Goal: Complete application form

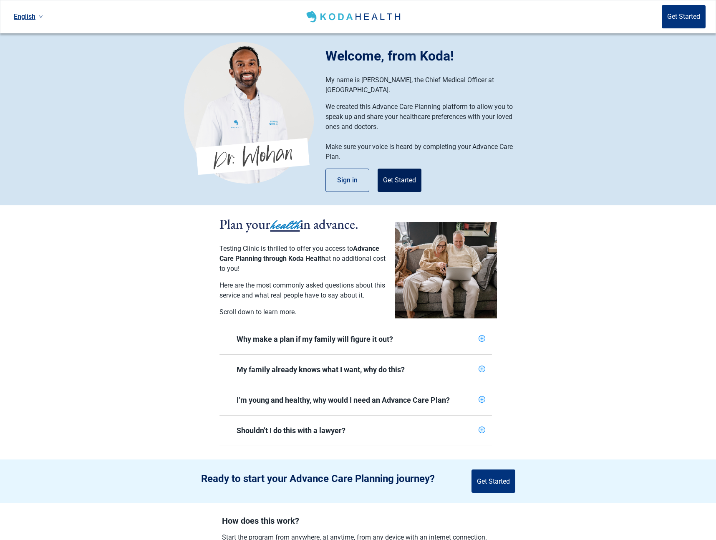
click at [388, 169] on button "Get Started" at bounding box center [400, 180] width 44 height 23
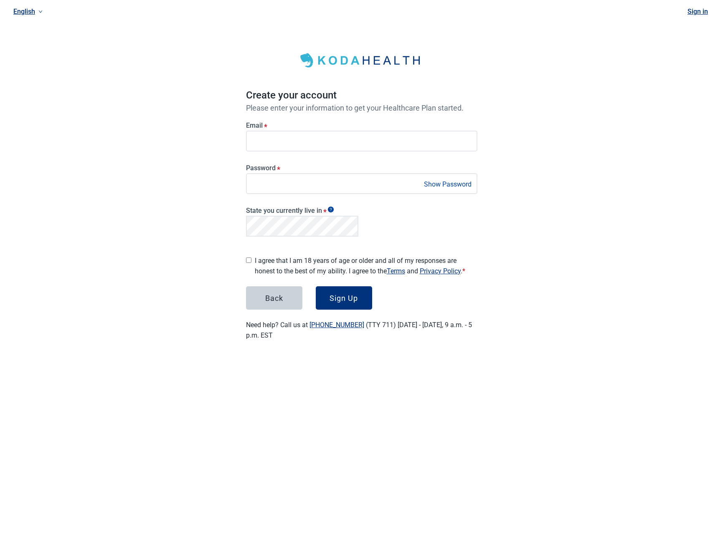
click at [320, 261] on label "I agree that I am 18 years of age or older and all of my responses are honest t…" at bounding box center [366, 266] width 223 height 21
click at [358, 298] on div "Sign Up" at bounding box center [343, 298] width 28 height 8
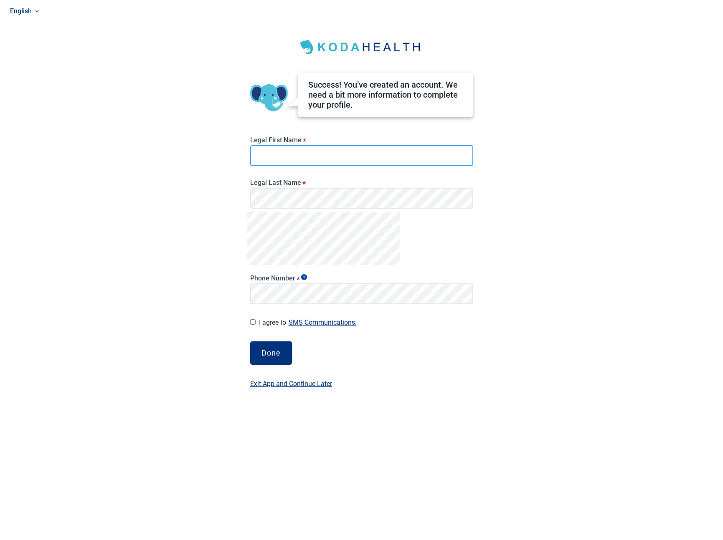
click at [278, 152] on input "Legal First Name *" at bounding box center [361, 155] width 223 height 21
type input "****"
click at [280, 349] on div "Done" at bounding box center [270, 353] width 19 height 8
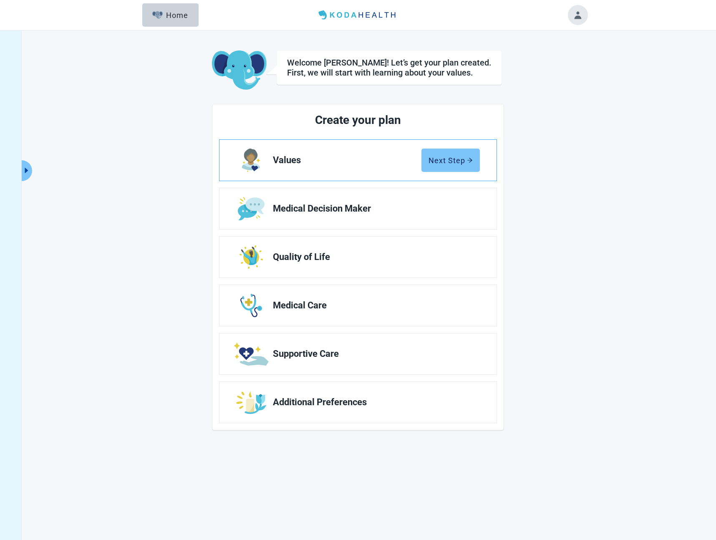
click at [449, 158] on div "Next Step" at bounding box center [451, 160] width 44 height 8
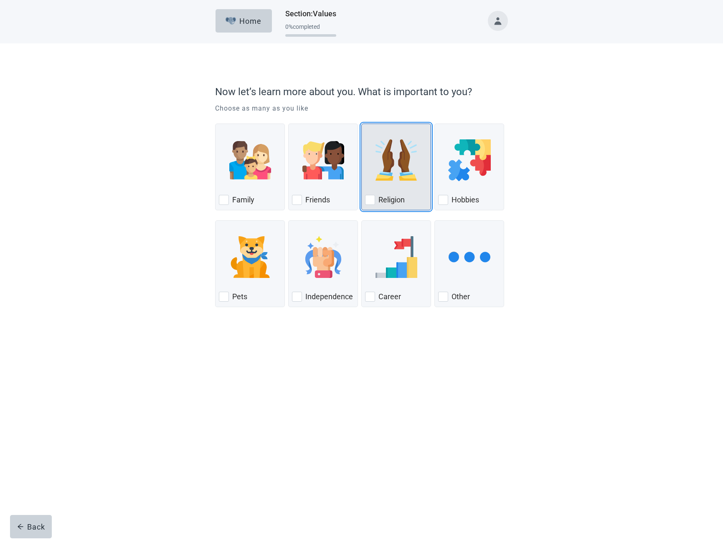
click at [418, 155] on div "Religion, checkbox, not checked" at bounding box center [396, 160] width 62 height 66
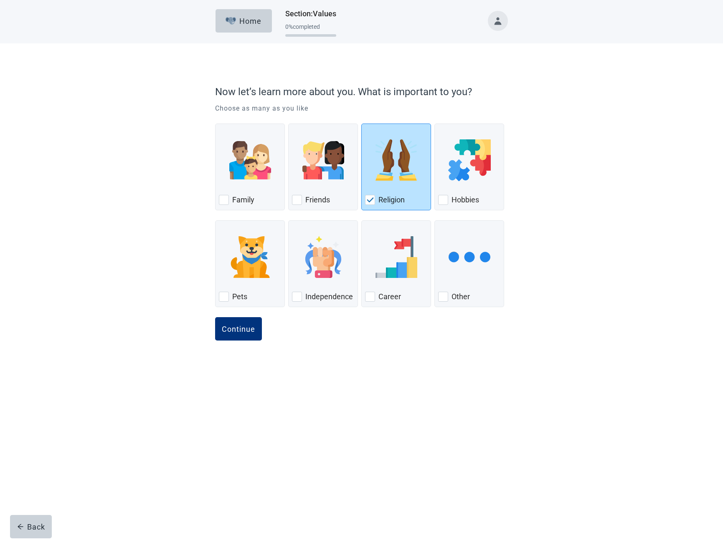
click at [215, 317] on button "Continue" at bounding box center [238, 328] width 47 height 23
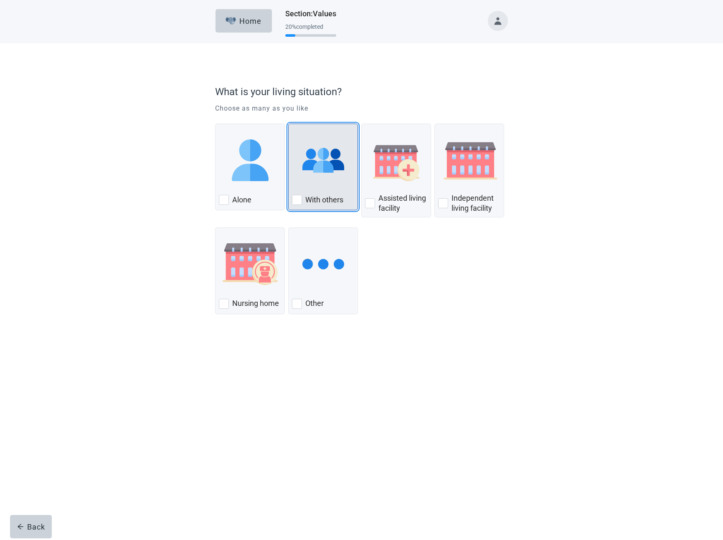
click at [337, 171] on img "With Others, checkbox, not checked" at bounding box center [323, 160] width 42 height 42
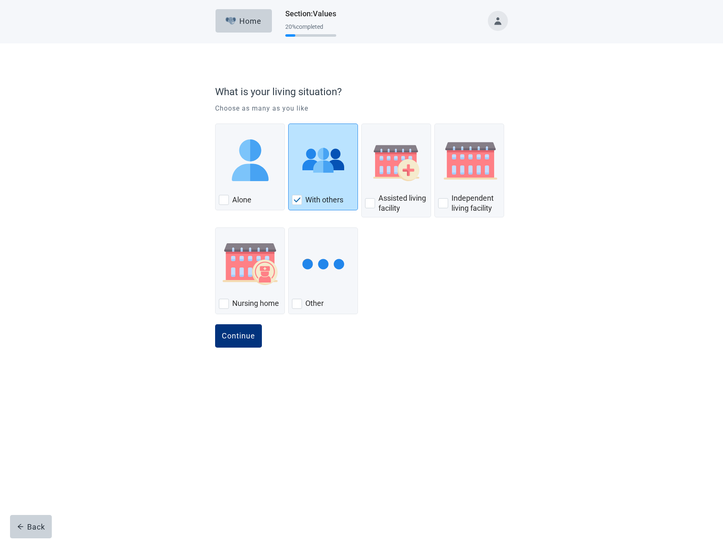
click at [215, 324] on button "Continue" at bounding box center [238, 335] width 47 height 23
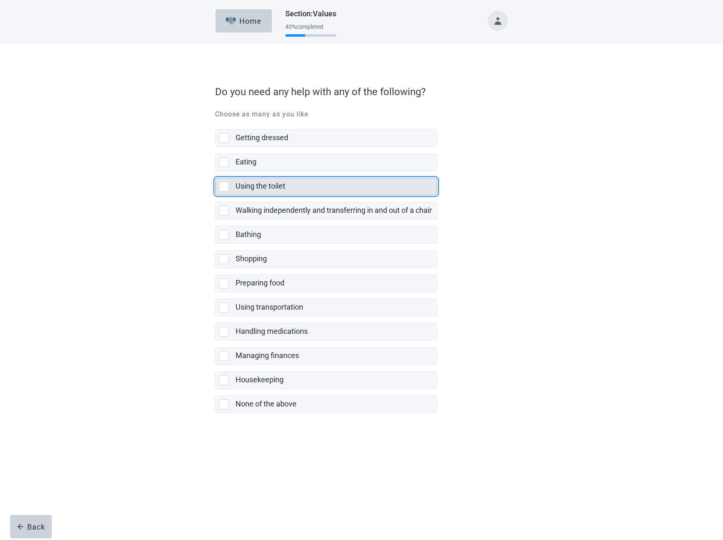
click at [318, 189] on div "Using the toilet" at bounding box center [333, 186] width 196 height 10
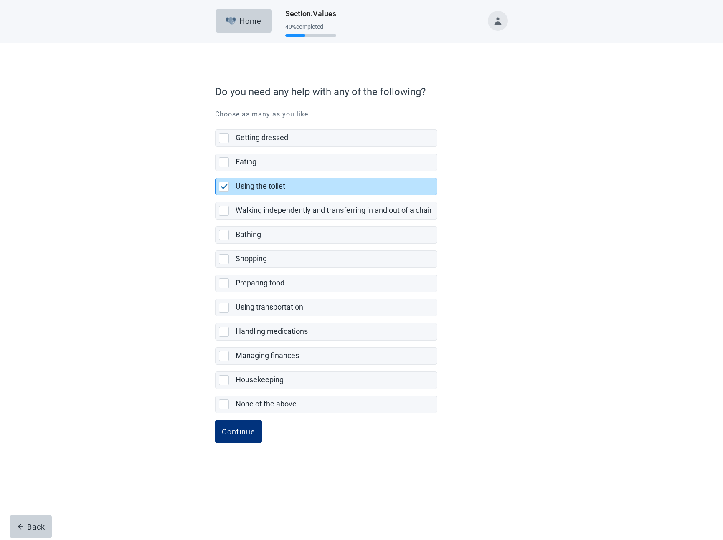
click at [215, 420] on button "Continue" at bounding box center [238, 431] width 47 height 23
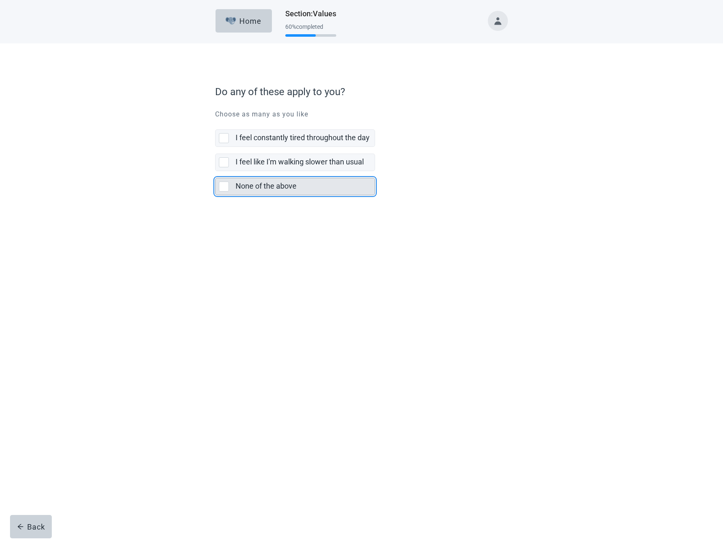
click at [312, 188] on div "None of the above" at bounding box center [302, 186] width 134 height 10
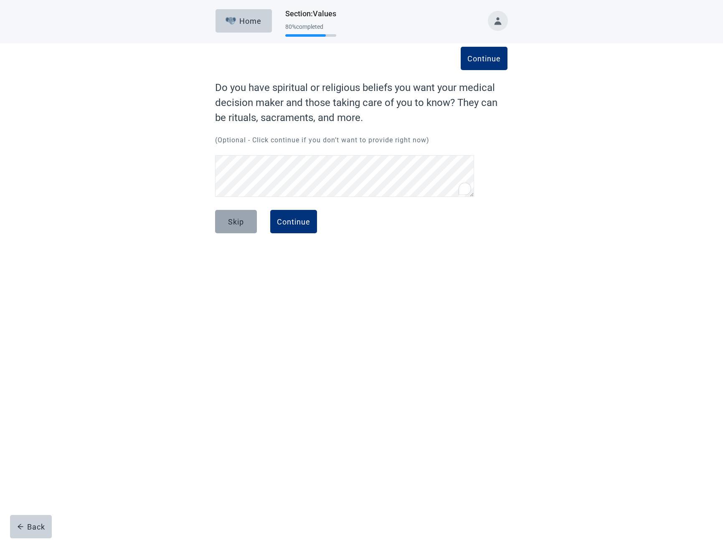
click at [256, 231] on button "Skip" at bounding box center [236, 221] width 42 height 23
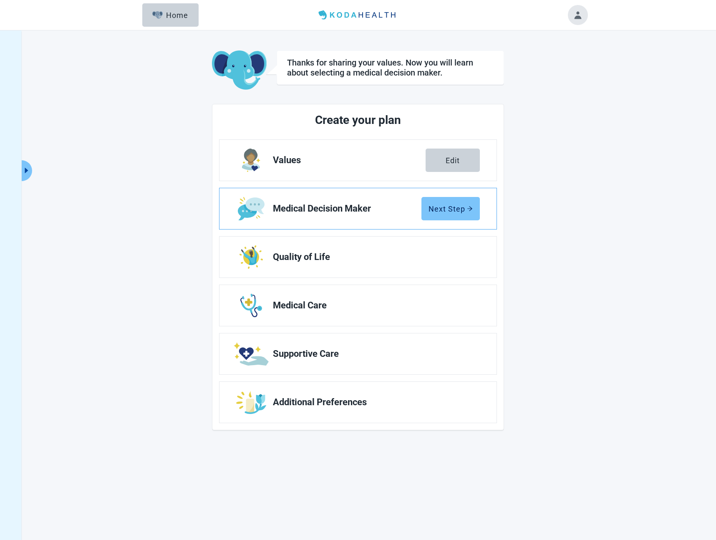
click at [456, 217] on button "Next Step" at bounding box center [451, 208] width 58 height 23
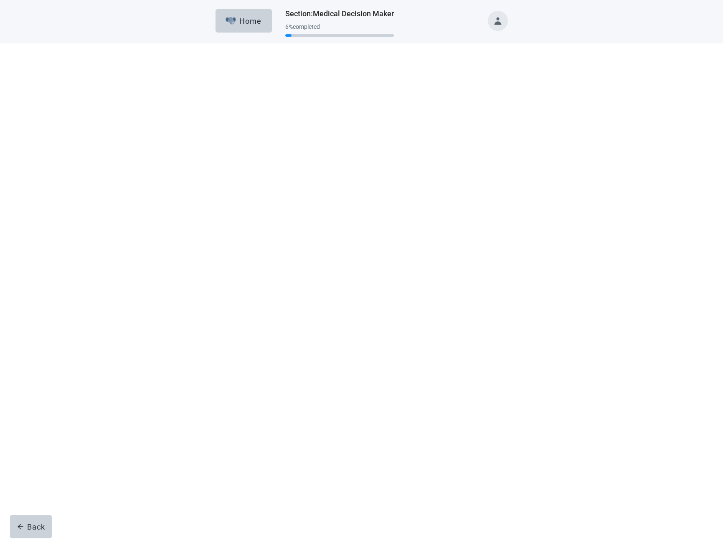
click at [252, 188] on div "Yes" at bounding box center [250, 186] width 62 height 13
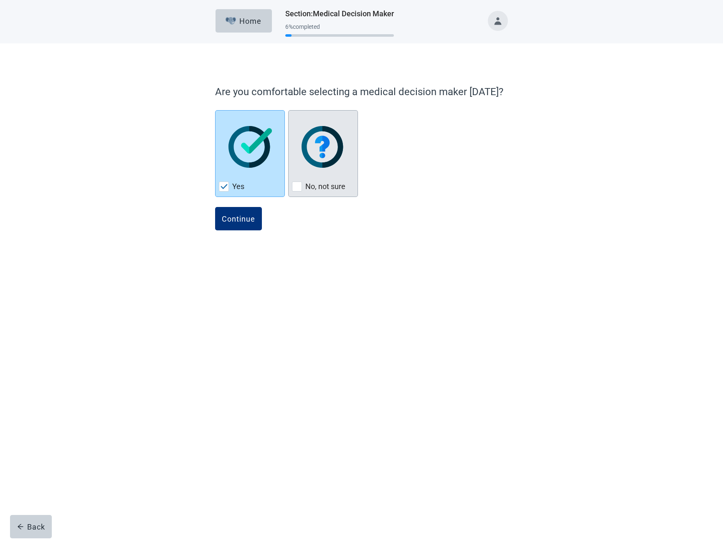
click at [320, 180] on div "No, not sure" at bounding box center [323, 186] width 62 height 13
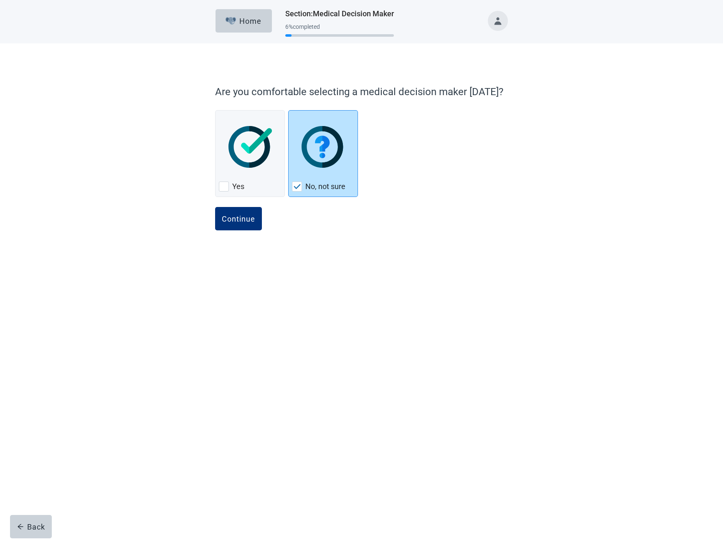
click at [215, 207] on button "Continue" at bounding box center [238, 218] width 47 height 23
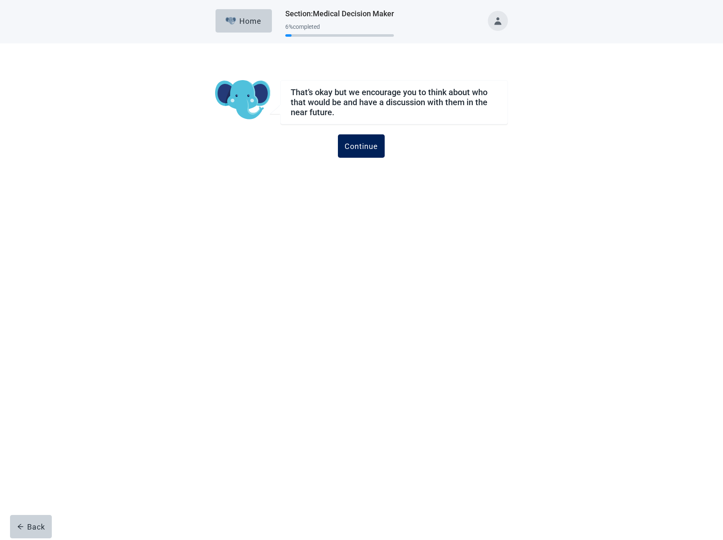
click at [354, 148] on div "Continue" at bounding box center [360, 146] width 33 height 8
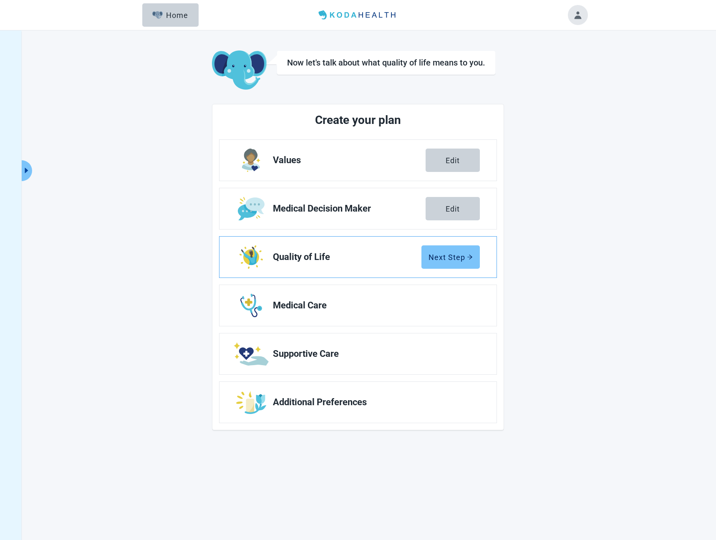
click at [469, 258] on icon "arrow-right" at bounding box center [470, 257] width 6 height 6
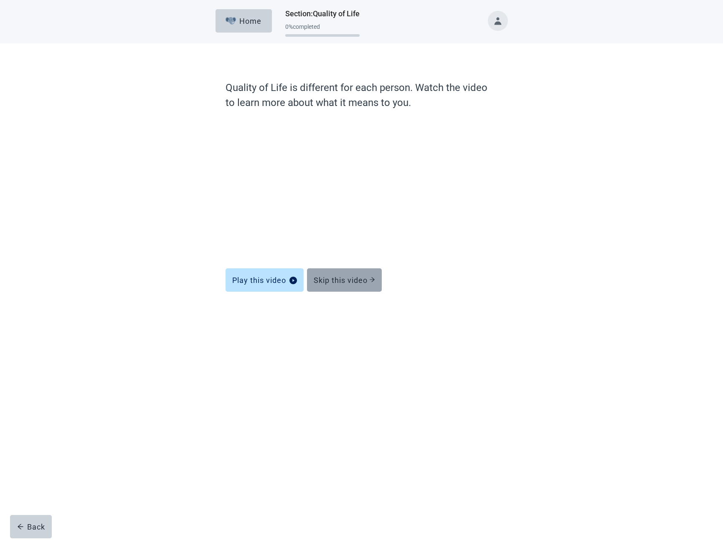
click at [365, 286] on button "Skip this video" at bounding box center [344, 279] width 75 height 23
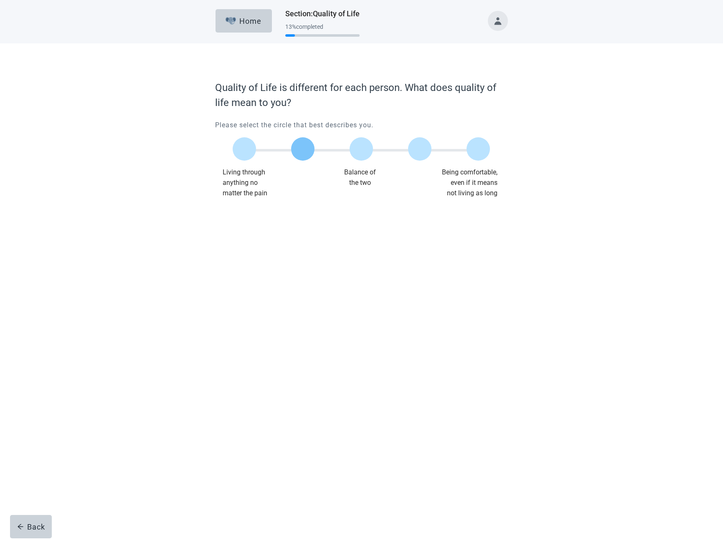
click at [305, 144] on label "Main content" at bounding box center [302, 148] width 23 height 23
click at [215, 204] on button "Continue" at bounding box center [238, 215] width 47 height 23
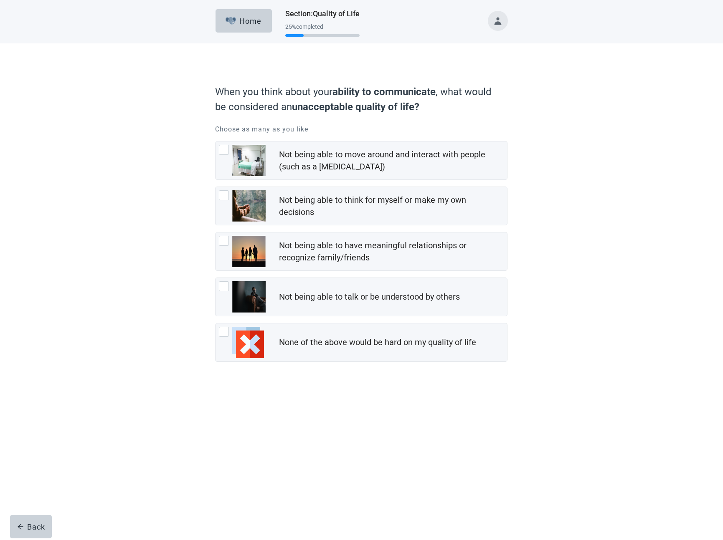
click at [285, 236] on div "Not being able to move around and interact with people (such as a [MEDICAL_DATA…" at bounding box center [361, 251] width 292 height 221
click at [285, 236] on div "Not being able to have meaningful relationships or recognize family/friends" at bounding box center [360, 252] width 291 height 38
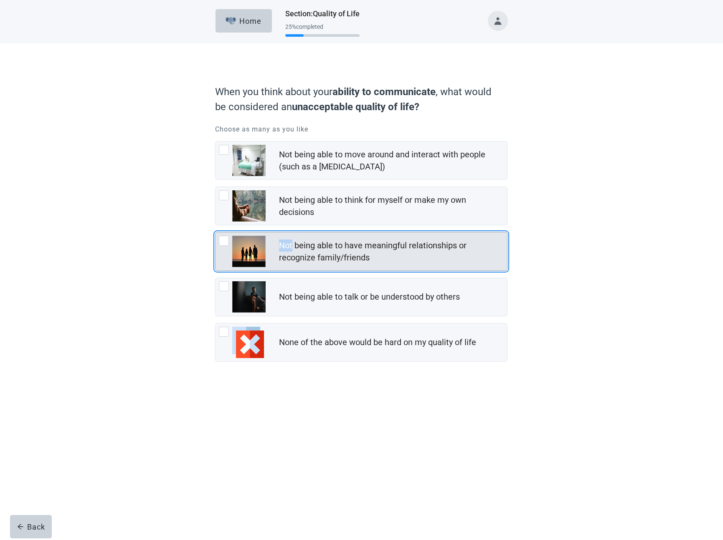
click at [278, 241] on div "Not being able to have meaningful relationships or recognize family/friends" at bounding box center [360, 252] width 291 height 38
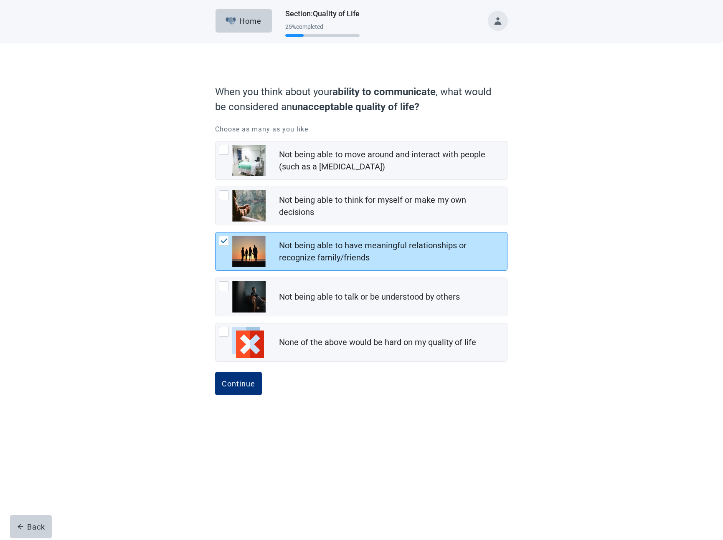
click at [215, 372] on button "Continue" at bounding box center [238, 383] width 47 height 23
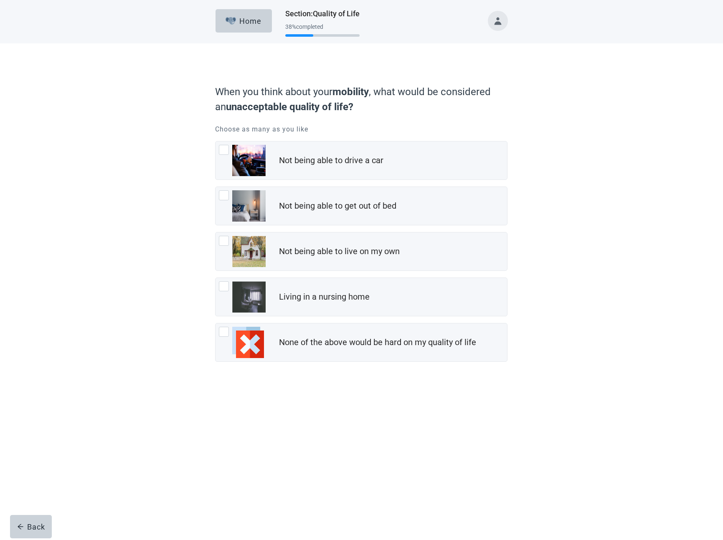
click at [294, 188] on div "Not being able to drive a car Not being able to get out of bed Not being able t…" at bounding box center [361, 251] width 292 height 221
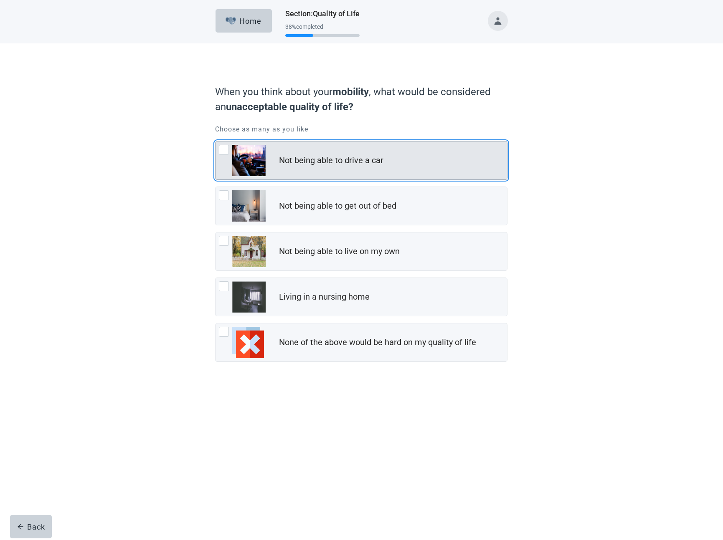
click at [294, 165] on div "Not being able to drive a car" at bounding box center [331, 160] width 104 height 12
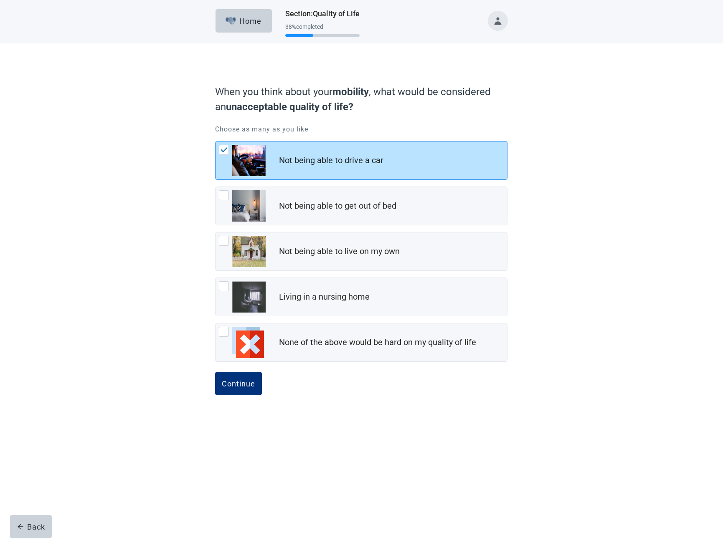
click at [215, 372] on button "Continue" at bounding box center [238, 383] width 47 height 23
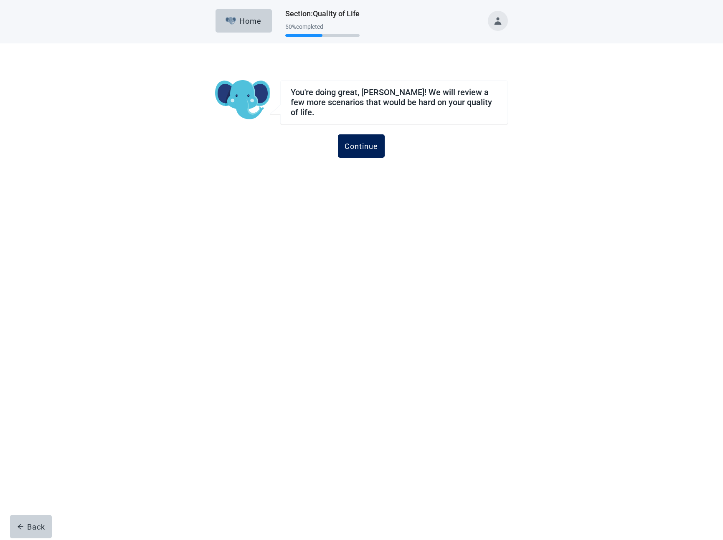
click at [349, 149] on button "Continue" at bounding box center [361, 145] width 47 height 23
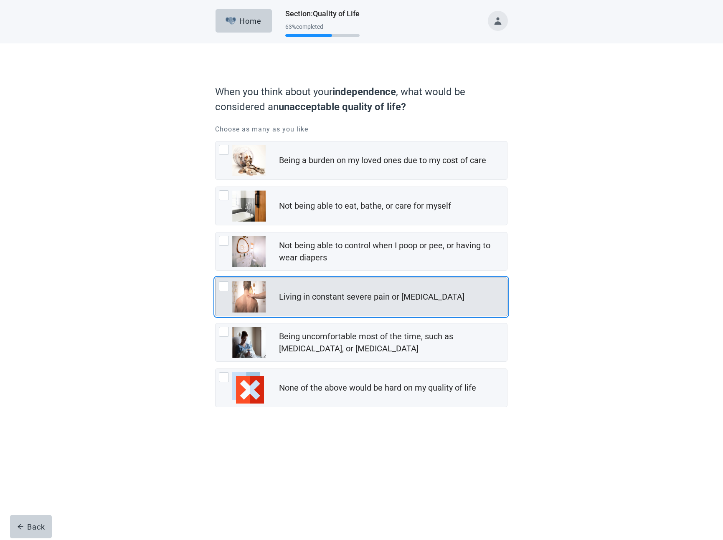
click at [292, 316] on div "Being a burden on my loved ones due to my cost of care Not being able to eat, b…" at bounding box center [361, 274] width 292 height 266
click at [292, 311] on div "Living in constant severe pain or [MEDICAL_DATA]" at bounding box center [360, 297] width 291 height 38
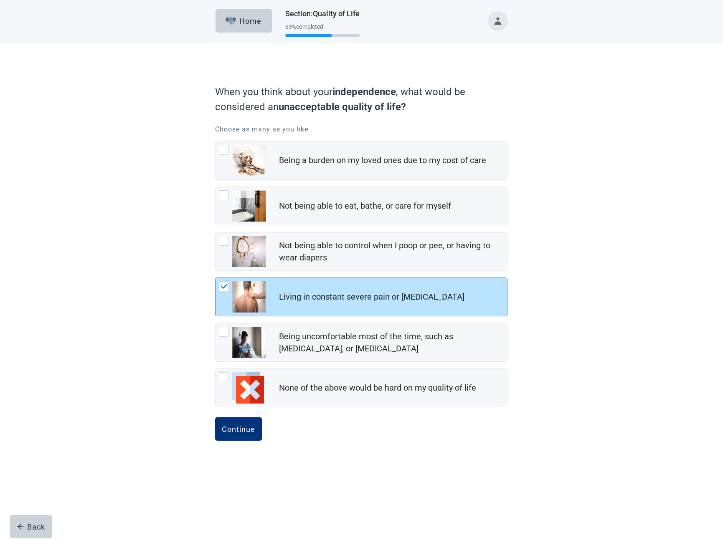
click at [215, 418] on button "Continue" at bounding box center [238, 429] width 47 height 23
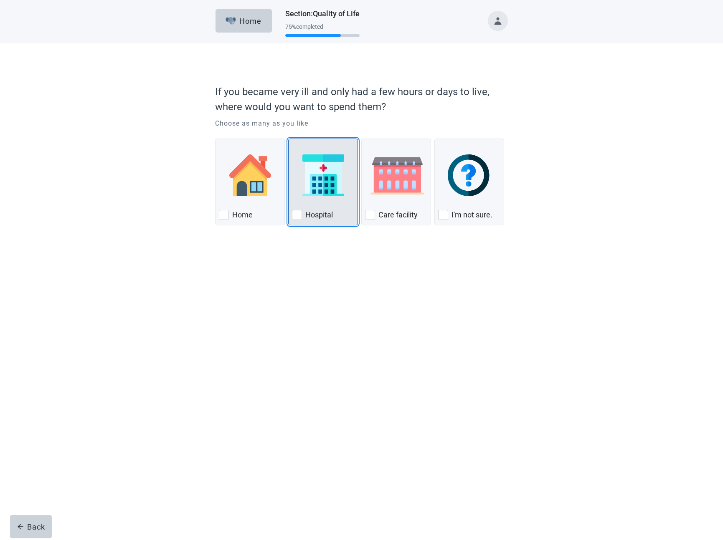
click at [322, 208] on div "Hospital, checkbox, not checked" at bounding box center [323, 175] width 62 height 66
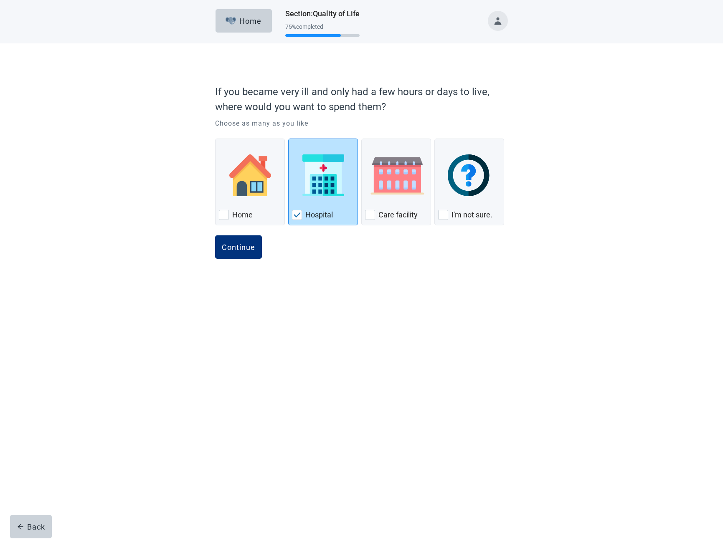
click at [215, 235] on button "Continue" at bounding box center [238, 246] width 47 height 23
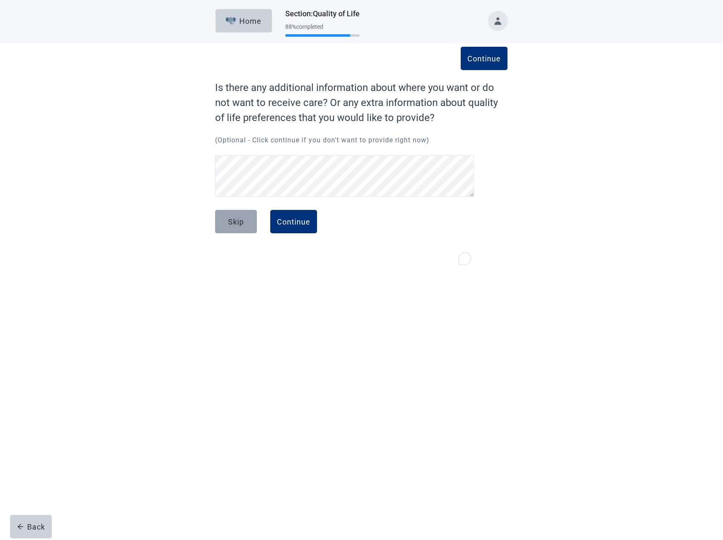
click at [217, 228] on button "Skip" at bounding box center [236, 221] width 42 height 23
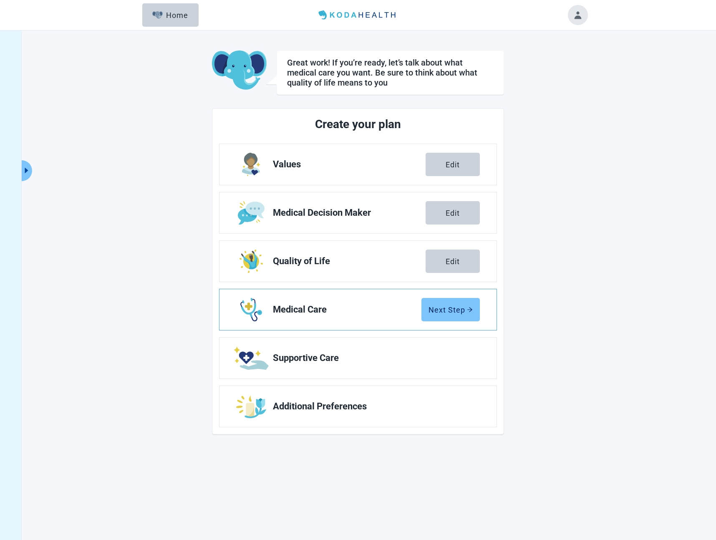
click at [448, 311] on div "Next Step" at bounding box center [451, 310] width 44 height 8
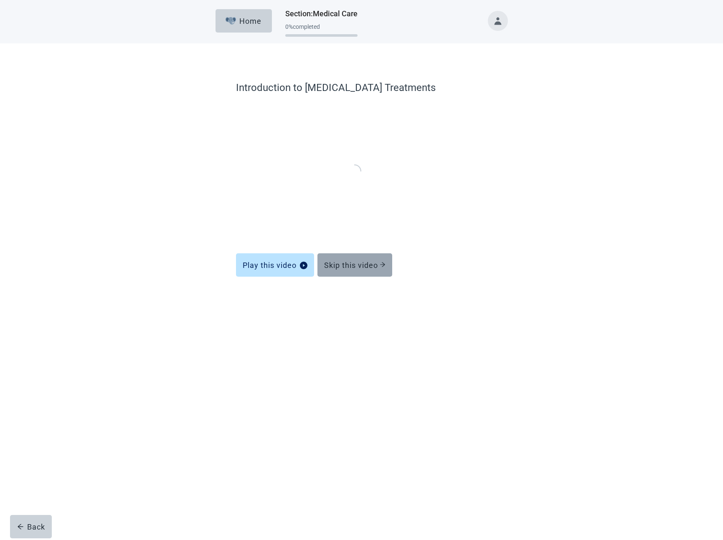
click at [354, 265] on div "Skip this video" at bounding box center [354, 265] width 61 height 8
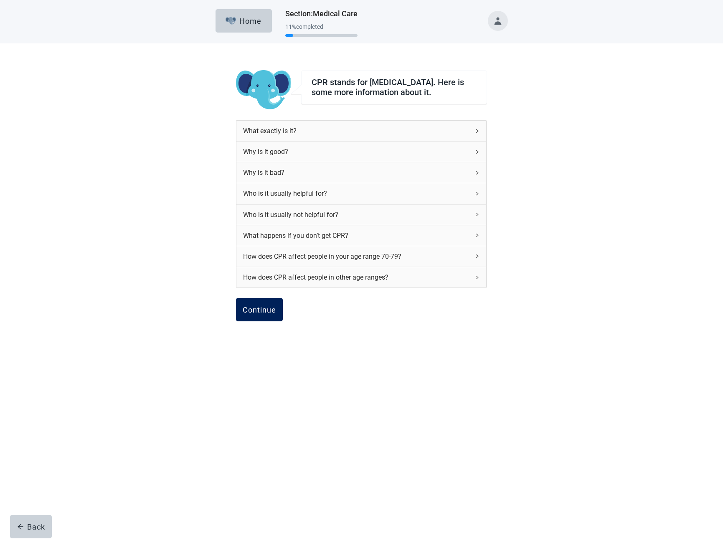
click at [268, 311] on div "Continue" at bounding box center [259, 310] width 33 height 8
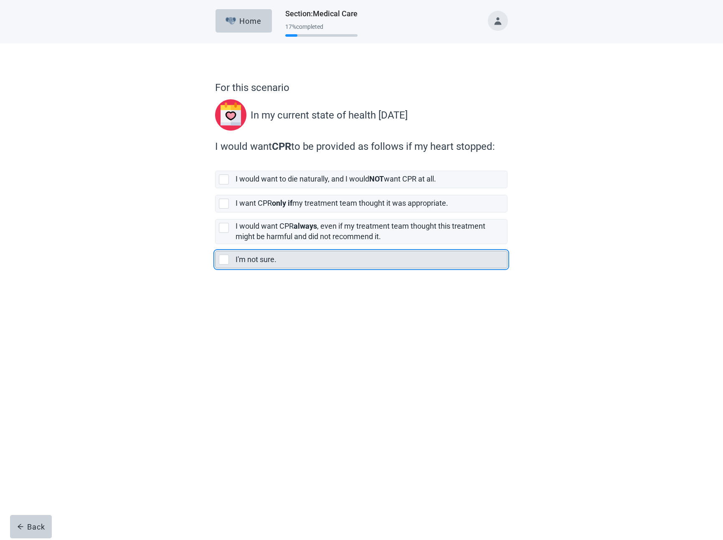
click at [263, 257] on label "I'm not sure." at bounding box center [255, 259] width 41 height 9
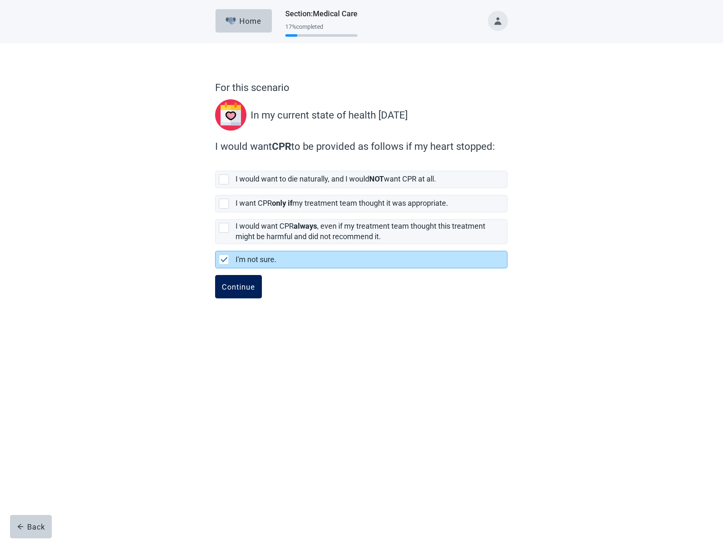
click at [246, 283] on div "Continue" at bounding box center [238, 287] width 33 height 8
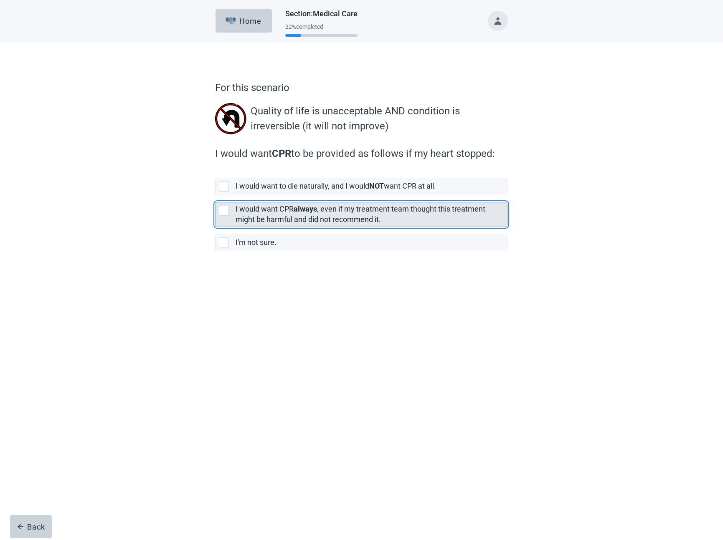
click at [271, 214] on div "I would want CPR always , even if my treatment team thought this treatment migh…" at bounding box center [368, 214] width 266 height 21
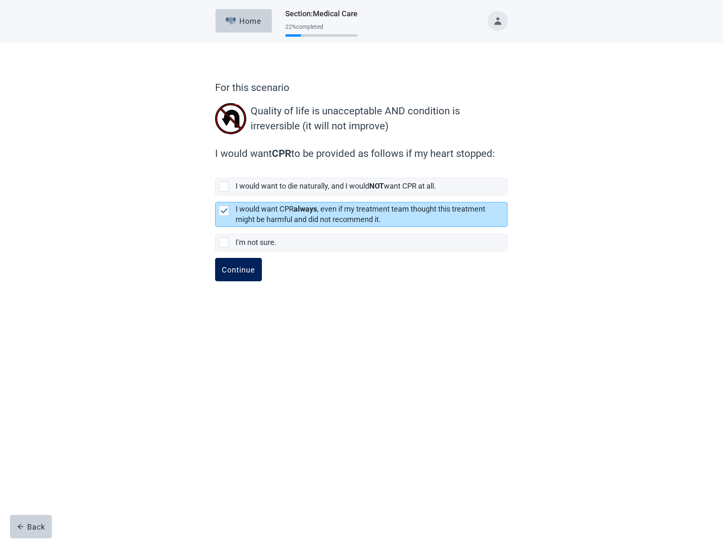
click at [244, 264] on button "Continue" at bounding box center [238, 269] width 47 height 23
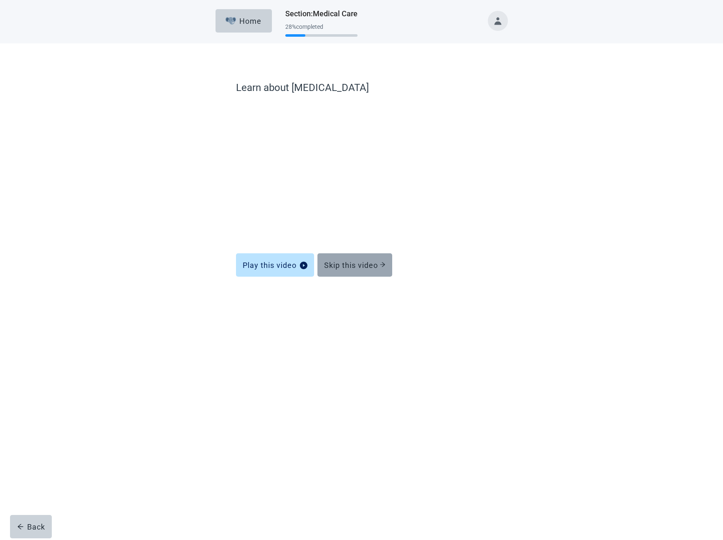
click at [339, 264] on div "Skip this video" at bounding box center [354, 265] width 61 height 8
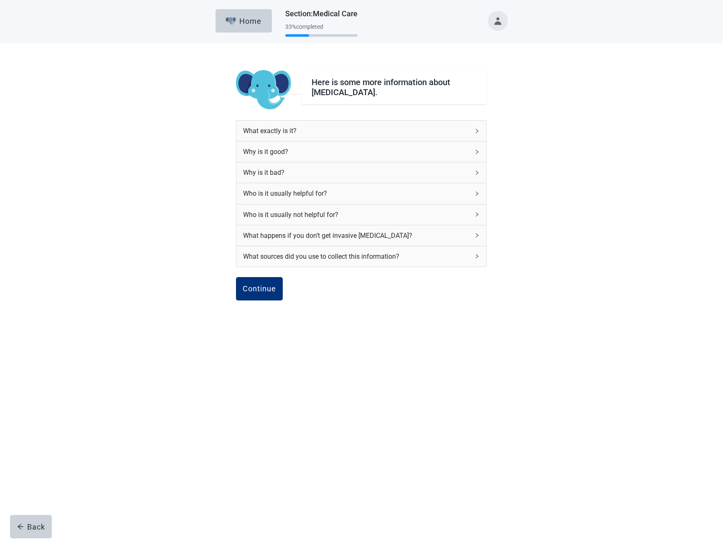
click at [311, 225] on div "What happens if you don’t get invasive [MEDICAL_DATA]?" at bounding box center [361, 235] width 250 height 20
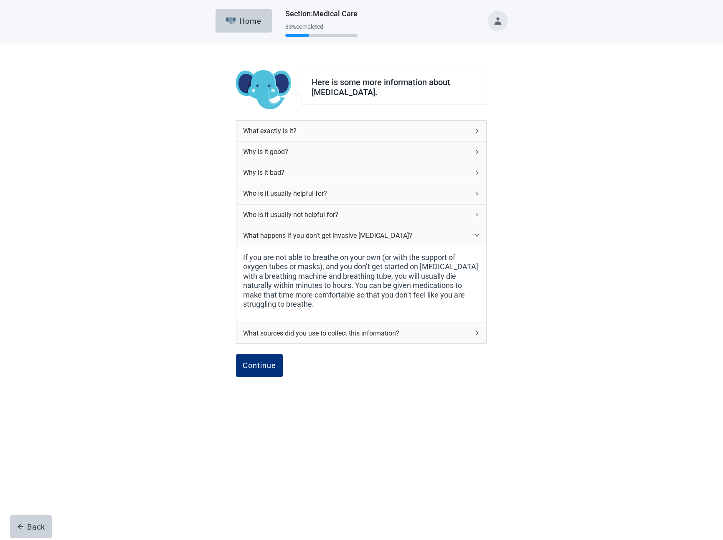
click at [269, 287] on label "If you are not able to breathe on your own (or with the support of oxygen tubes…" at bounding box center [361, 281] width 236 height 56
click at [255, 364] on div "Continue" at bounding box center [259, 366] width 33 height 8
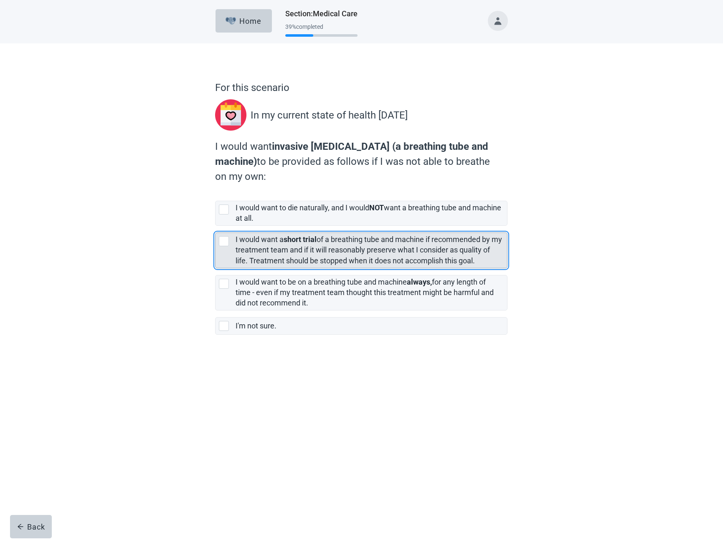
click at [324, 247] on label "I would want a short trial of a breathing tube and machine if recommended by my…" at bounding box center [368, 250] width 266 height 30
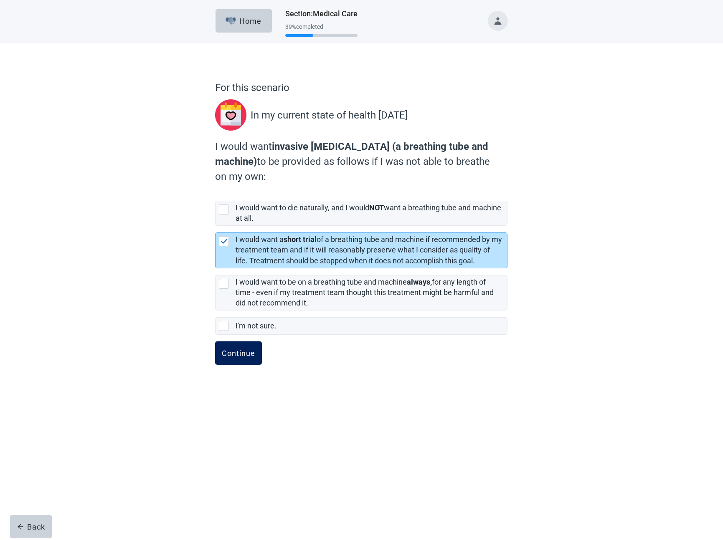
click at [237, 357] on div "Continue" at bounding box center [238, 353] width 33 height 8
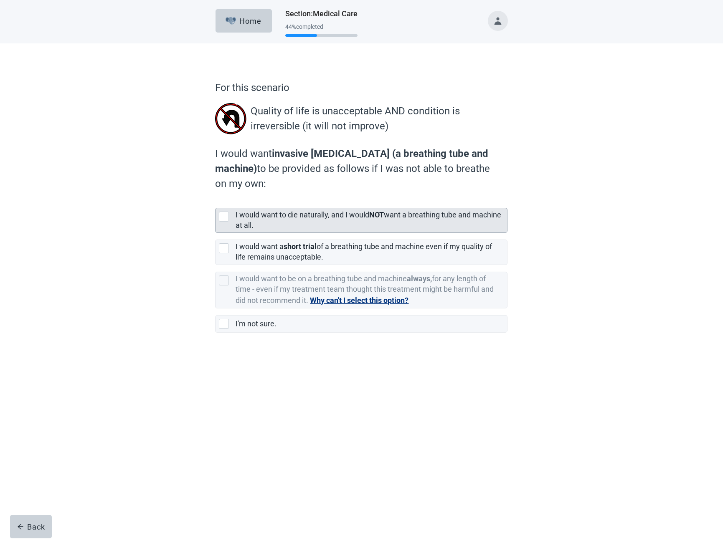
click at [328, 213] on label "I would want to die naturally, and I would NOT want a breathing tube and machin…" at bounding box center [368, 219] width 266 height 19
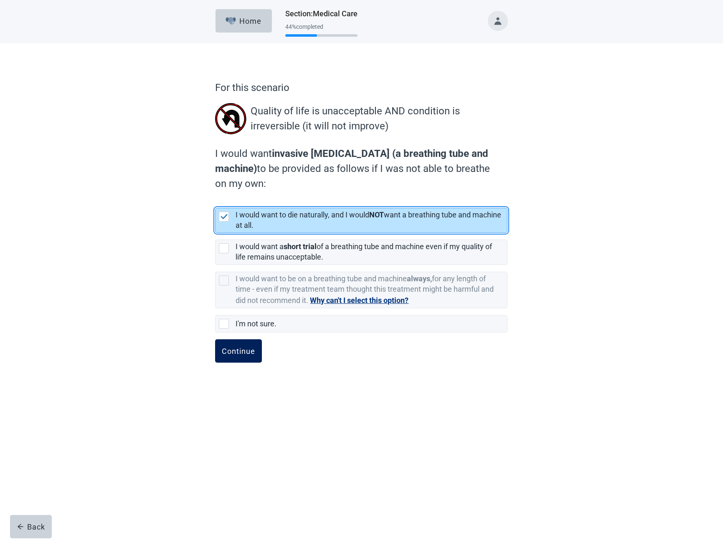
click at [237, 352] on div "Continue" at bounding box center [238, 351] width 33 height 8
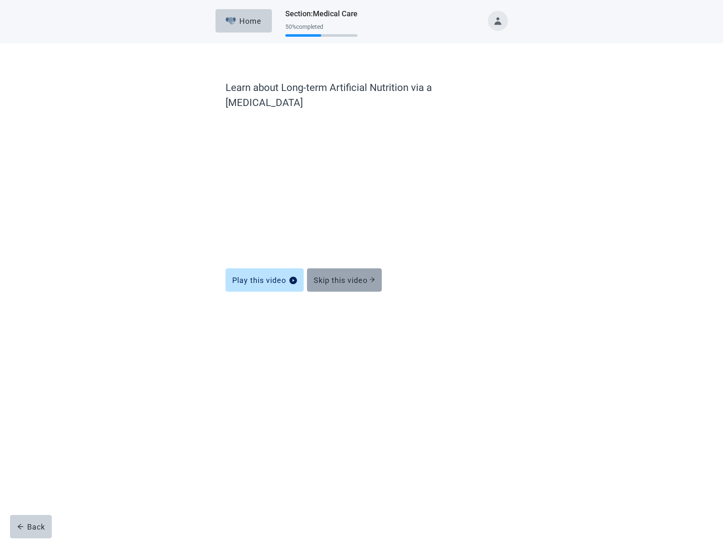
click at [352, 276] on div "Skip this video" at bounding box center [344, 280] width 61 height 8
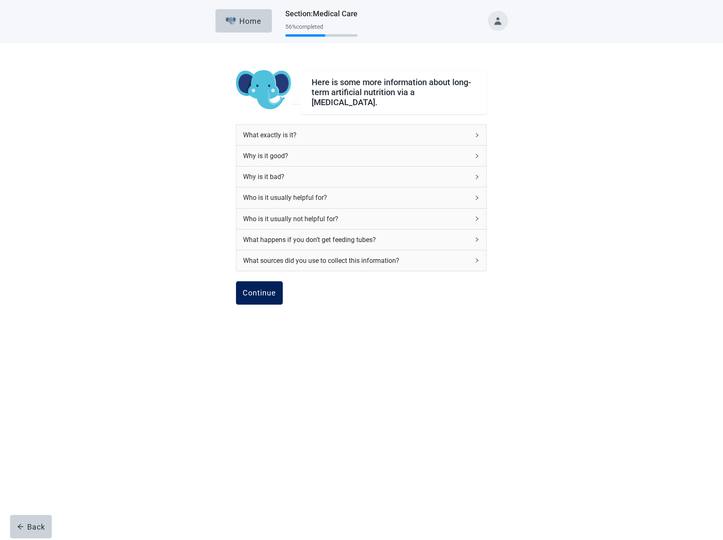
click at [252, 289] on div "Continue" at bounding box center [259, 293] width 33 height 8
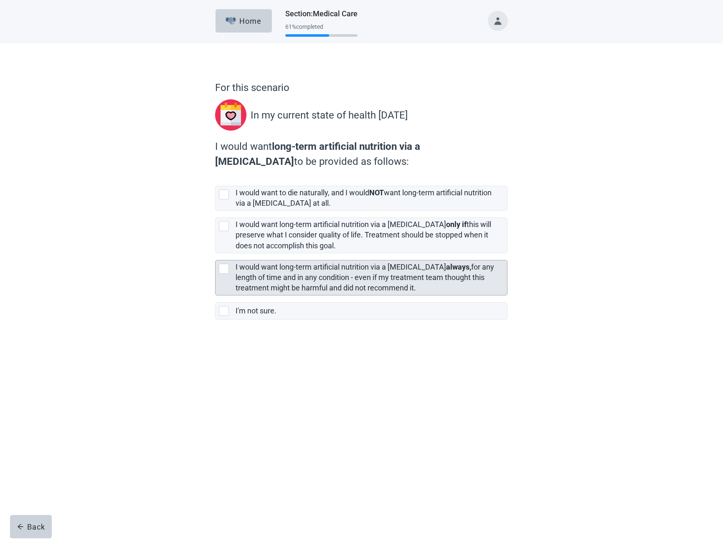
click at [305, 269] on label "I would want long-term artificial nutrition via a [MEDICAL_DATA] always, for an…" at bounding box center [364, 278] width 258 height 30
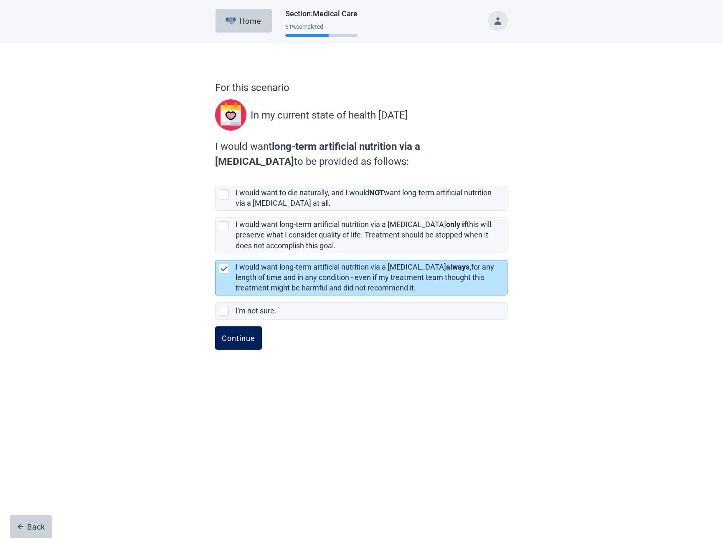
click at [254, 330] on button "Continue" at bounding box center [238, 338] width 47 height 23
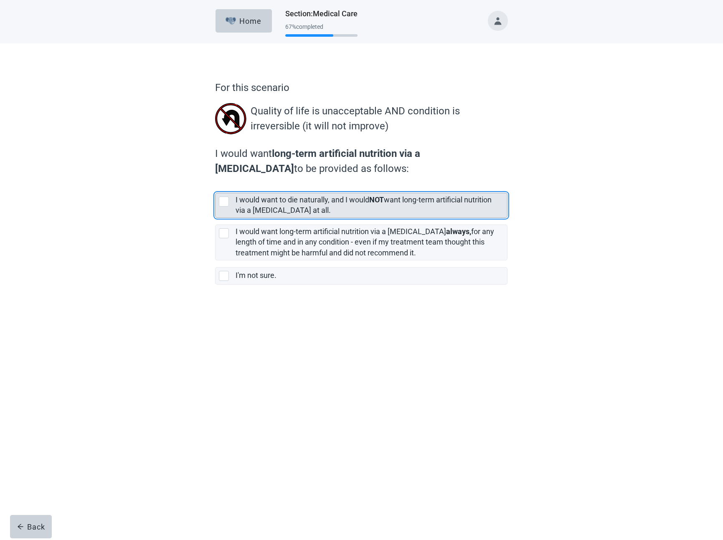
click at [283, 214] on label "I would want to die naturally, and I would NOT want long-term artificial nutrit…" at bounding box center [363, 204] width 256 height 19
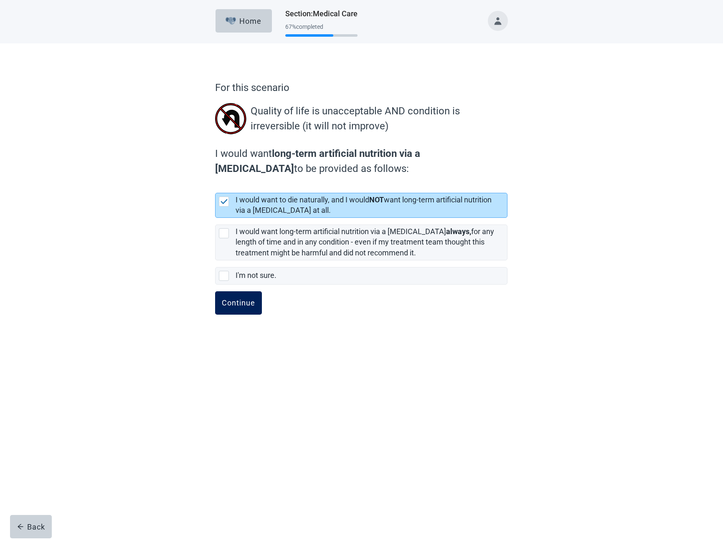
click at [247, 307] on div "Continue" at bounding box center [238, 303] width 33 height 8
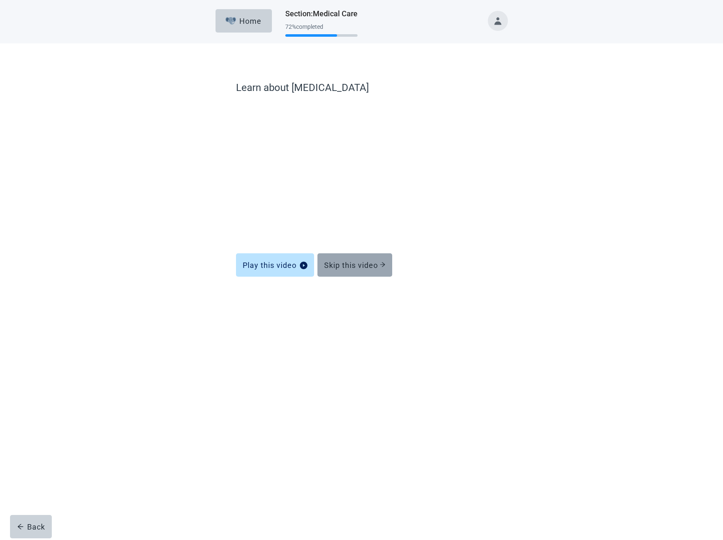
click at [353, 264] on div "Skip this video" at bounding box center [354, 265] width 61 height 8
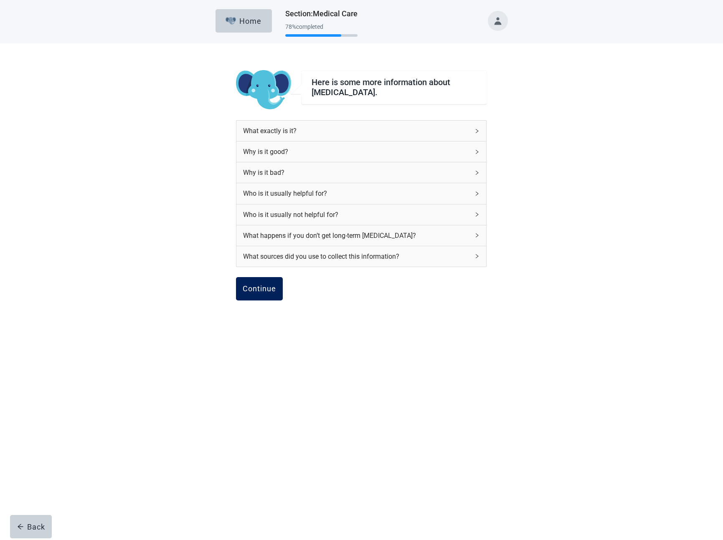
click at [256, 292] on div "Continue" at bounding box center [259, 289] width 33 height 8
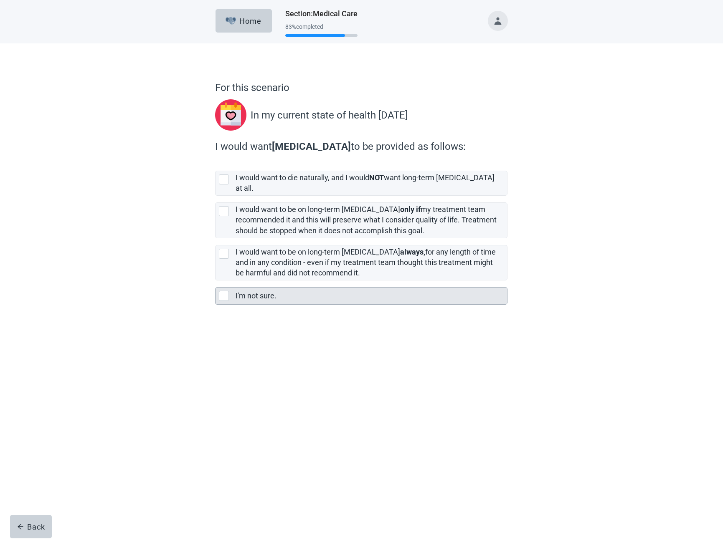
click at [283, 291] on div "I'm not sure." at bounding box center [368, 296] width 266 height 10
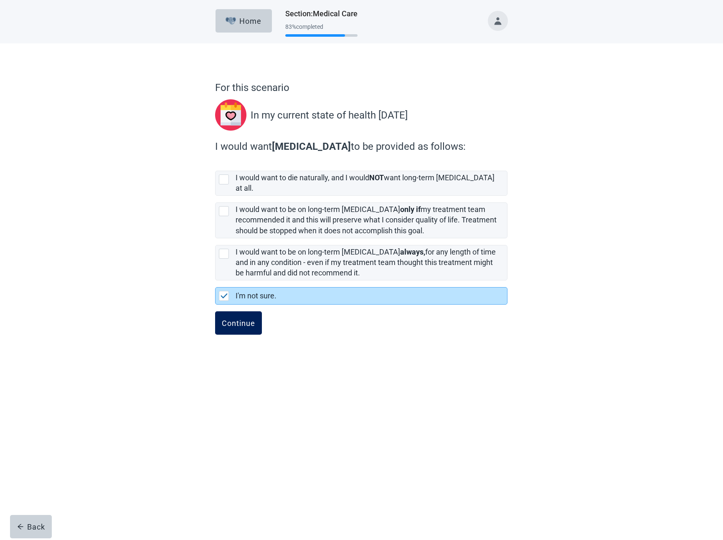
click at [243, 319] on div "Continue" at bounding box center [238, 323] width 33 height 8
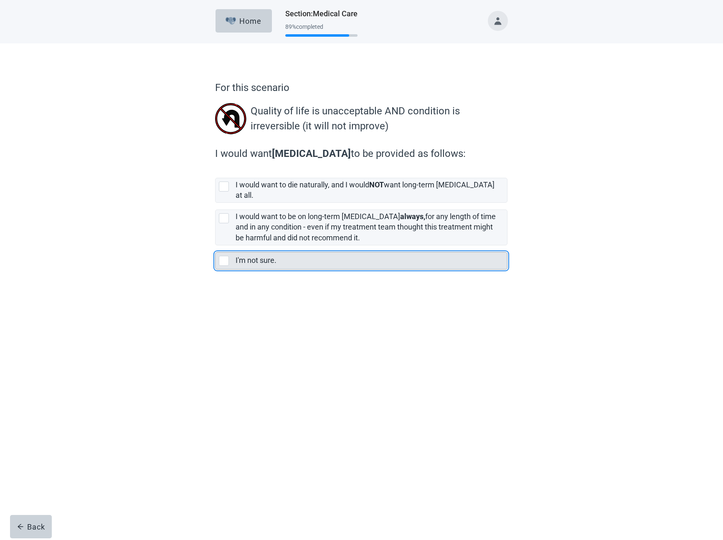
click at [259, 256] on label "I'm not sure." at bounding box center [255, 260] width 41 height 9
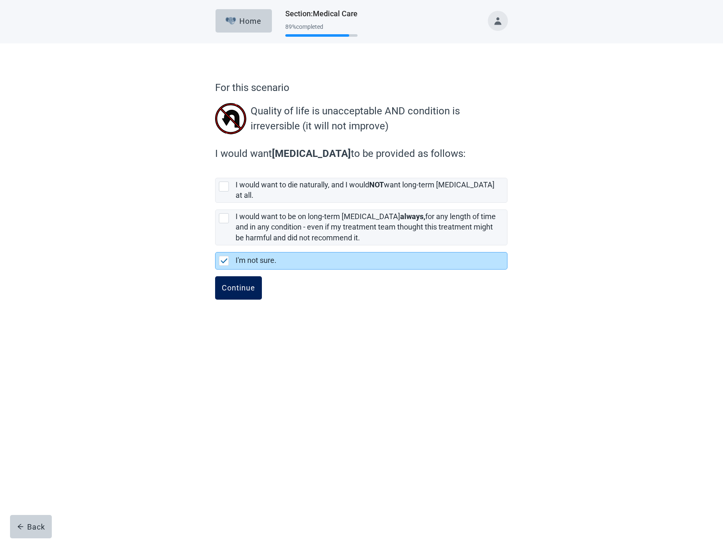
click at [246, 288] on button "Continue" at bounding box center [238, 287] width 47 height 23
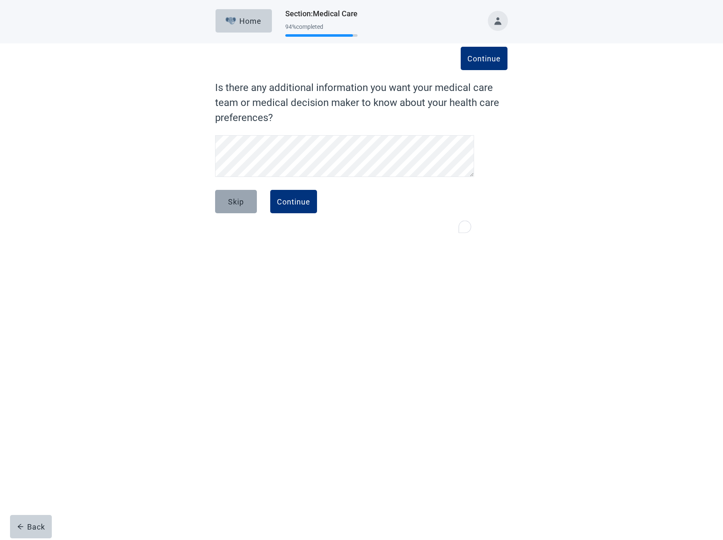
click at [241, 205] on div "Skip" at bounding box center [236, 201] width 16 height 8
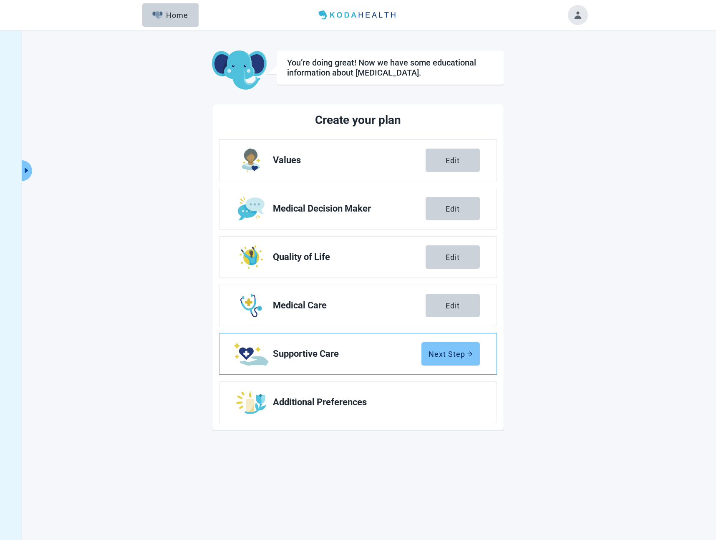
click at [448, 347] on button "Next Step" at bounding box center [451, 353] width 58 height 23
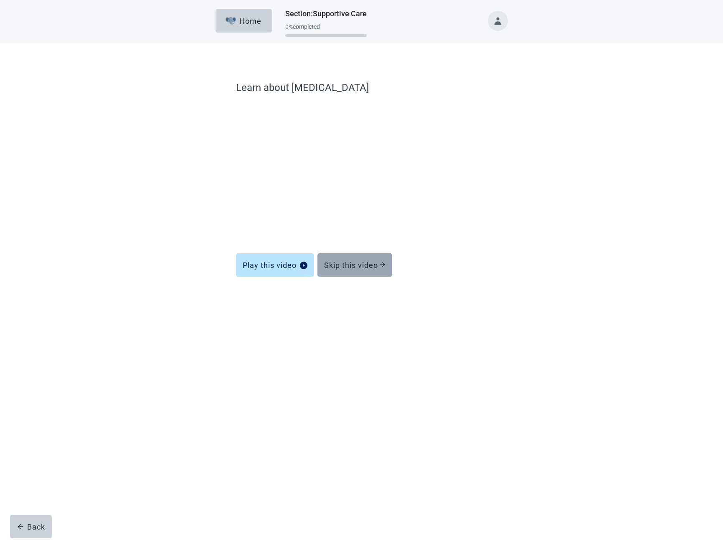
click at [353, 275] on button "Skip this video" at bounding box center [354, 264] width 75 height 23
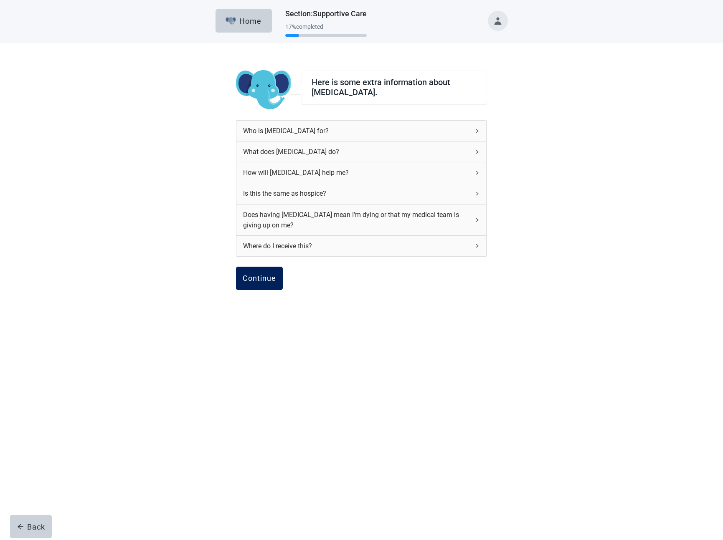
click at [268, 283] on button "Continue" at bounding box center [259, 278] width 47 height 23
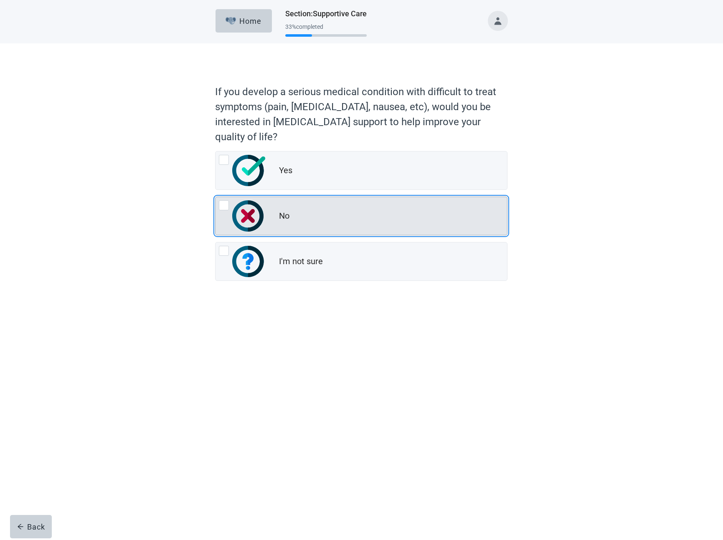
click at [275, 219] on div "No" at bounding box center [360, 216] width 291 height 38
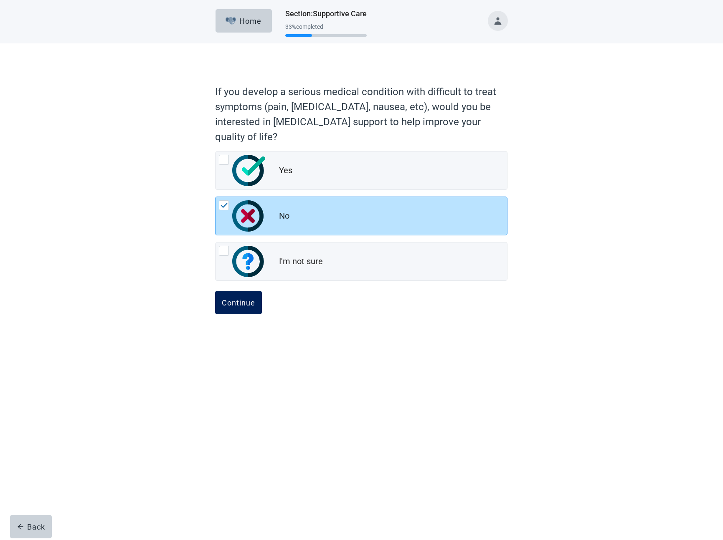
click at [236, 309] on button "Continue" at bounding box center [238, 302] width 47 height 23
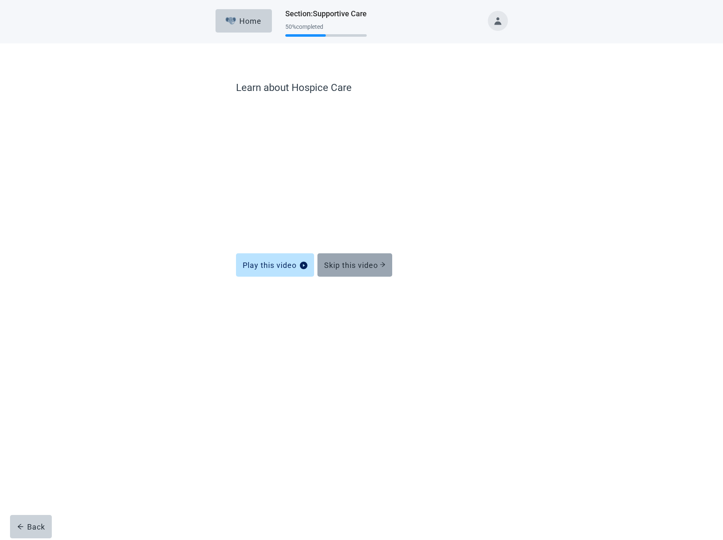
click at [369, 272] on button "Skip this video" at bounding box center [354, 264] width 75 height 23
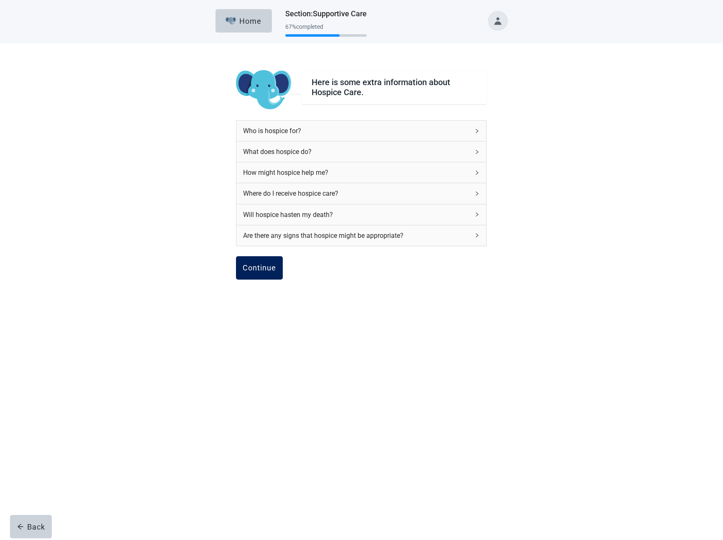
click at [260, 276] on button "Continue" at bounding box center [259, 267] width 47 height 23
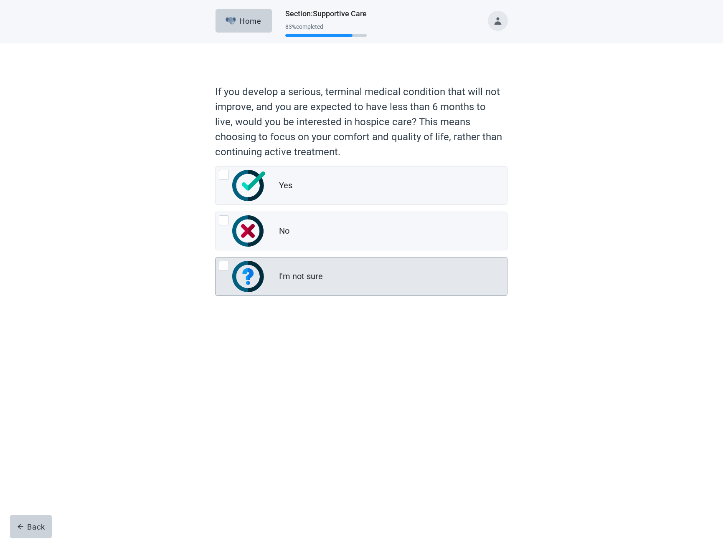
click at [258, 283] on img "I'm not sure, radio button, not checked" at bounding box center [248, 276] width 33 height 31
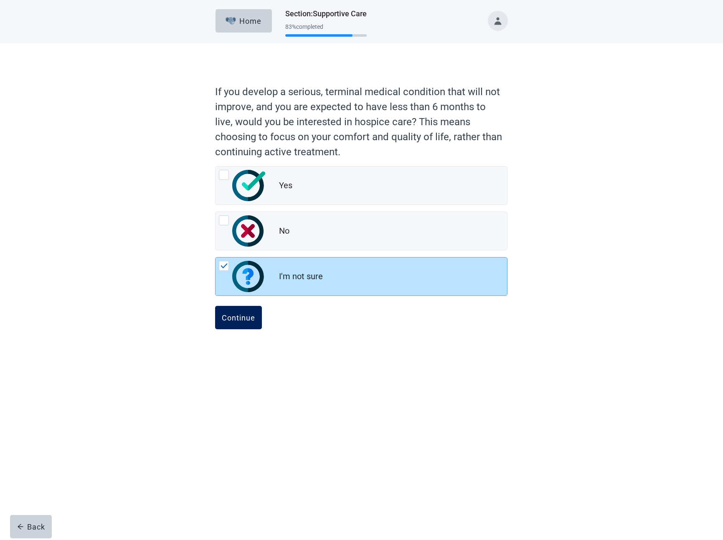
click at [230, 316] on div "Continue" at bounding box center [238, 318] width 33 height 8
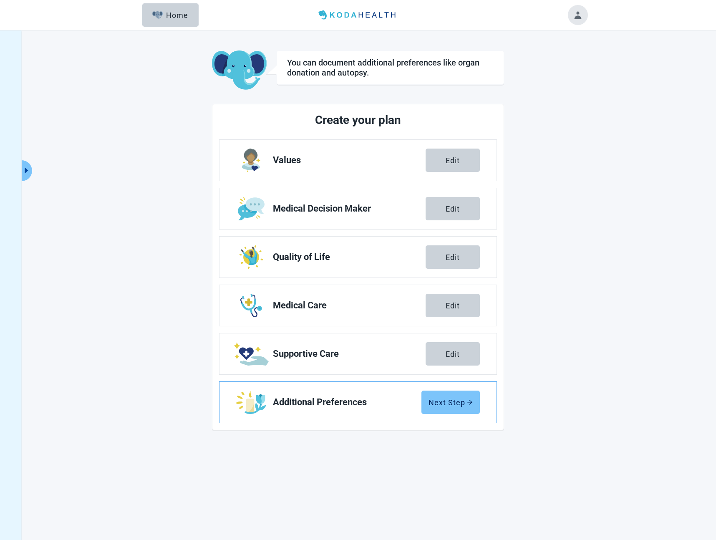
click at [464, 405] on div "Next Step" at bounding box center [451, 402] width 44 height 8
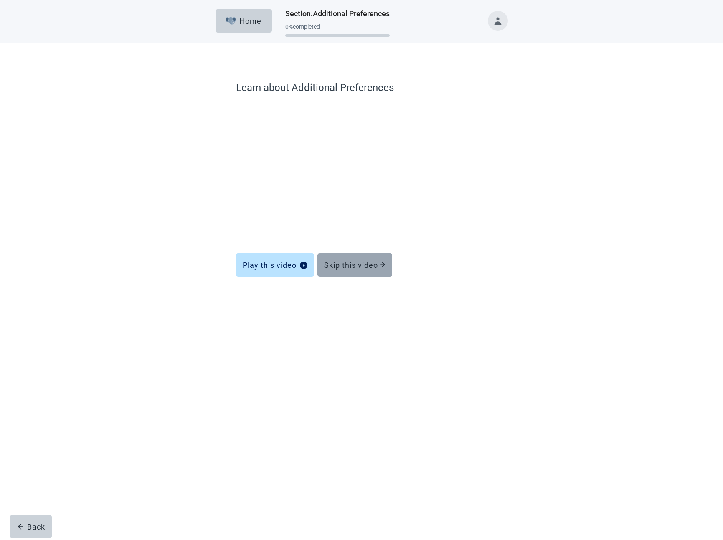
click at [357, 267] on div "Skip this video" at bounding box center [354, 265] width 61 height 8
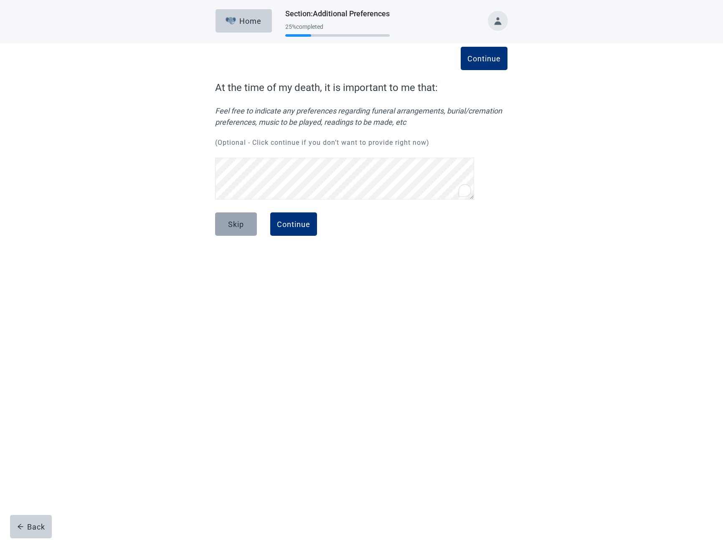
click at [228, 226] on div "Skip" at bounding box center [236, 224] width 16 height 8
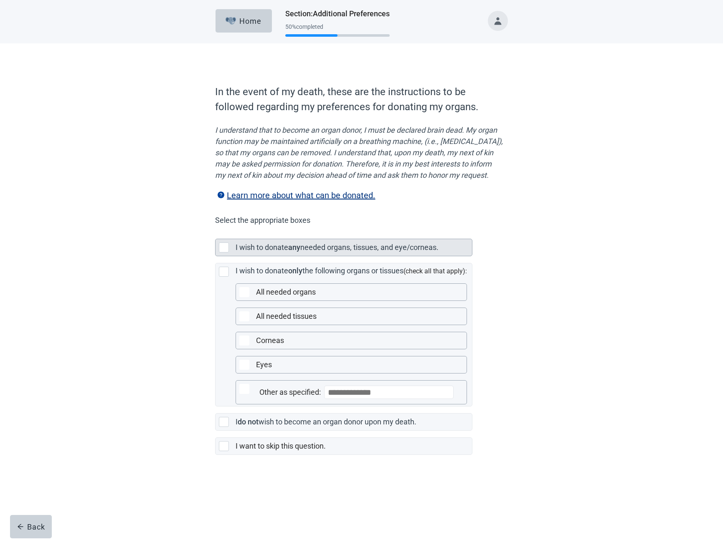
click at [315, 252] on label "needed organs, tissues, and eye/corneas." at bounding box center [369, 247] width 138 height 9
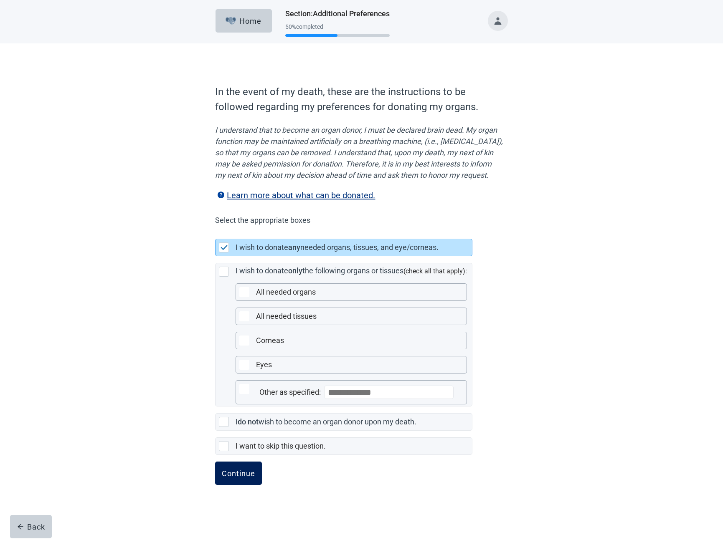
click at [247, 485] on button "Continue" at bounding box center [238, 473] width 47 height 23
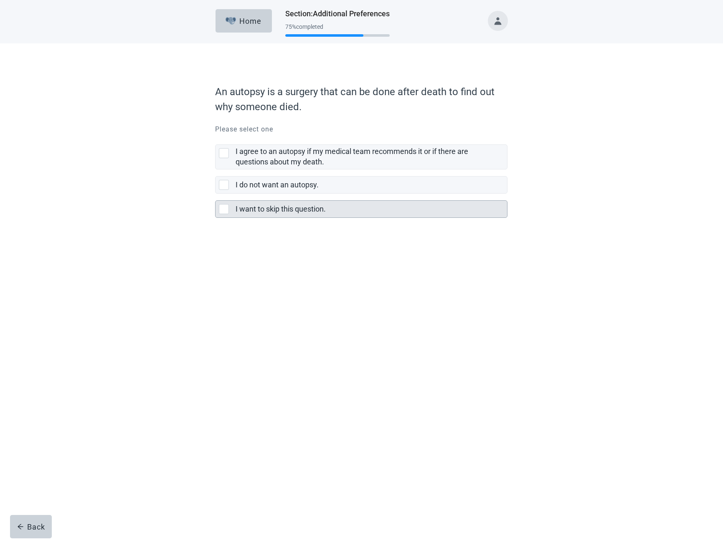
click at [272, 215] on div "I want to skip this question." at bounding box center [370, 209] width 271 height 17
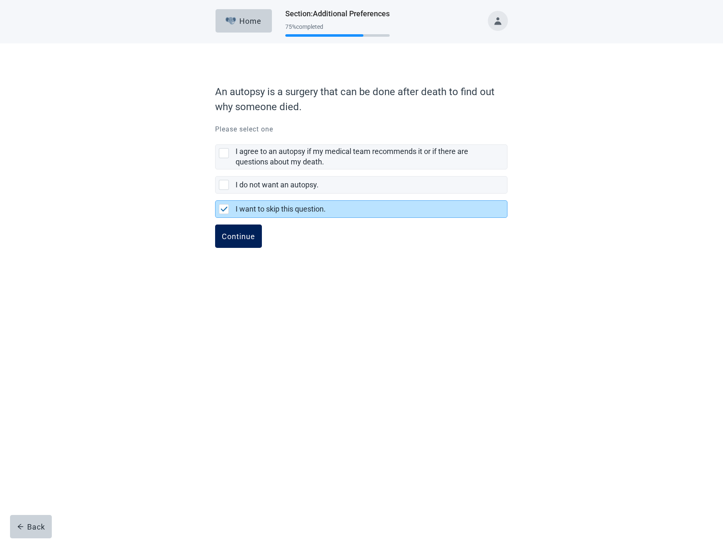
click at [234, 235] on div "Continue" at bounding box center [238, 236] width 33 height 8
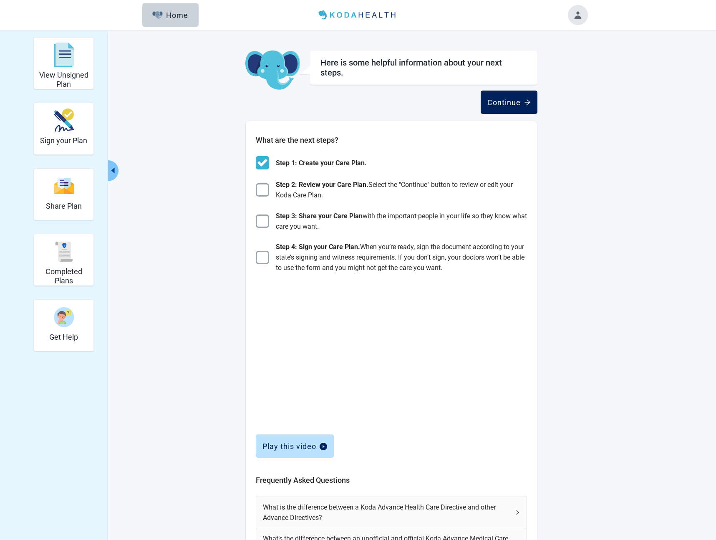
click at [516, 100] on div "Continue" at bounding box center [509, 102] width 43 height 8
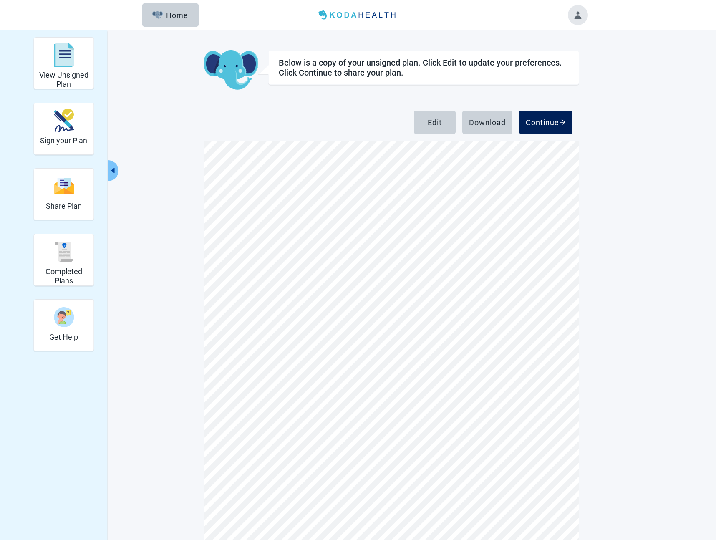
click at [544, 123] on div "Continue" at bounding box center [546, 122] width 40 height 8
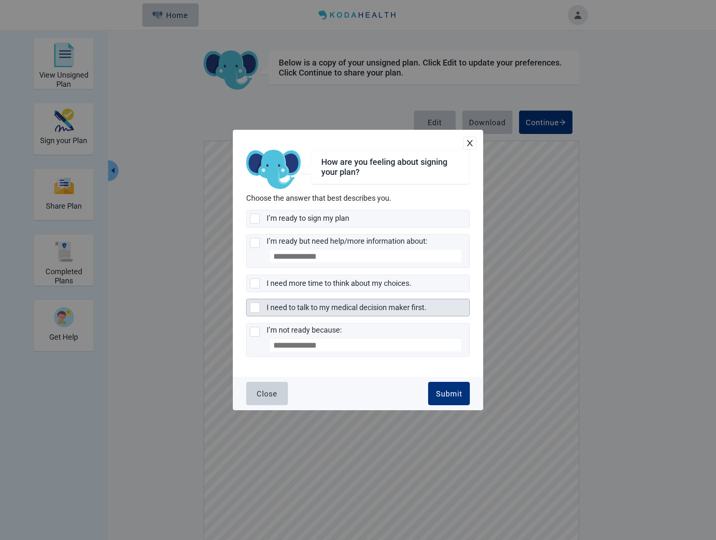
click at [385, 305] on label "I need to talk to my medical decision maker first." at bounding box center [347, 307] width 160 height 9
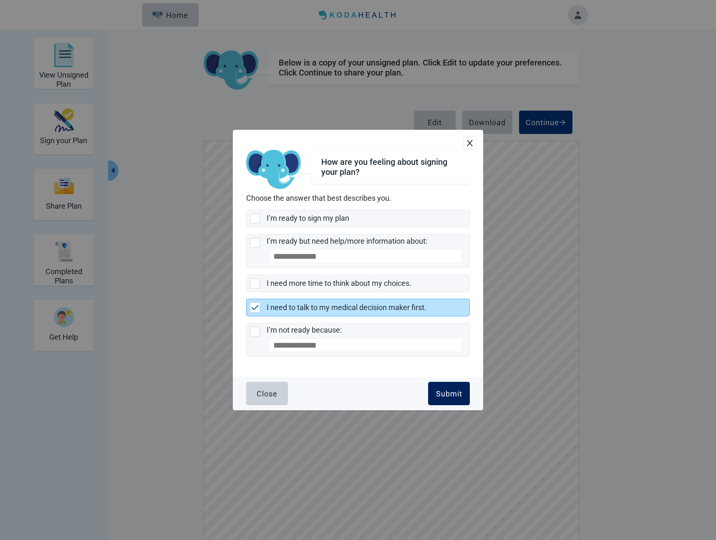
click at [445, 394] on div "Submit" at bounding box center [449, 394] width 26 height 8
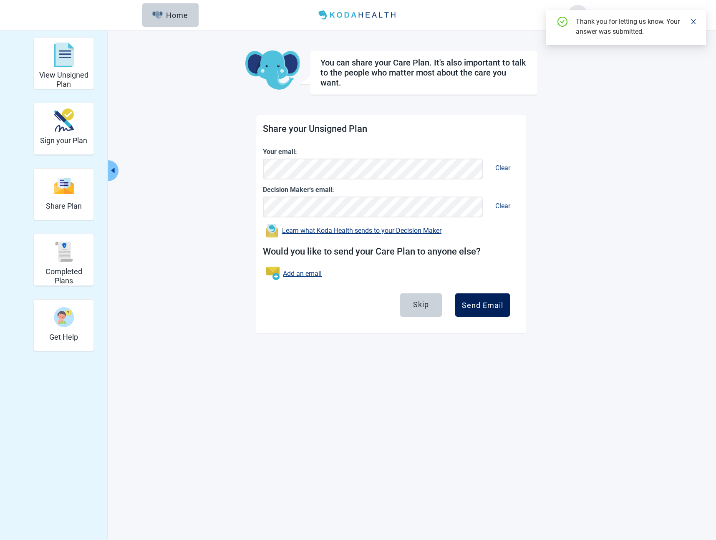
click at [481, 309] on div "Send Email" at bounding box center [482, 305] width 41 height 8
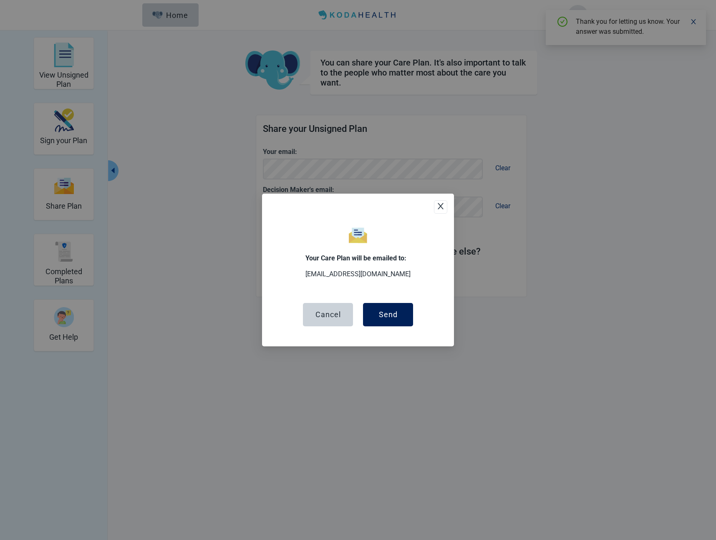
click at [400, 314] on button "Send" at bounding box center [388, 314] width 50 height 23
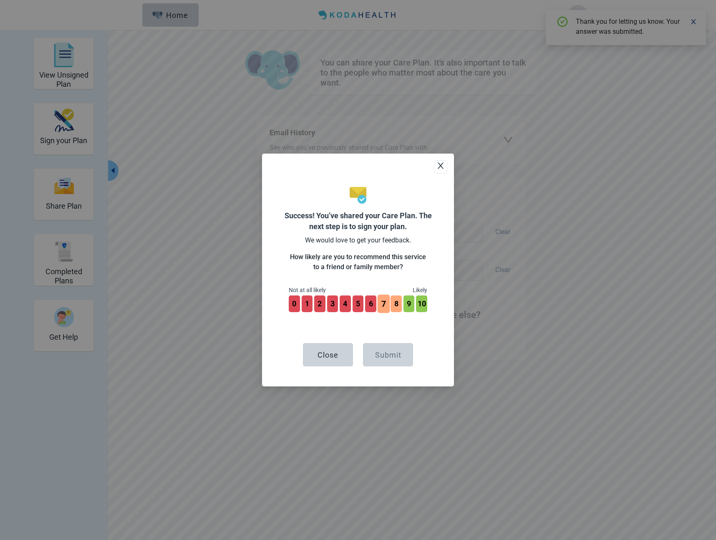
click at [381, 306] on button "7" at bounding box center [384, 304] width 12 height 18
click at [371, 305] on button "6" at bounding box center [371, 304] width 12 height 18
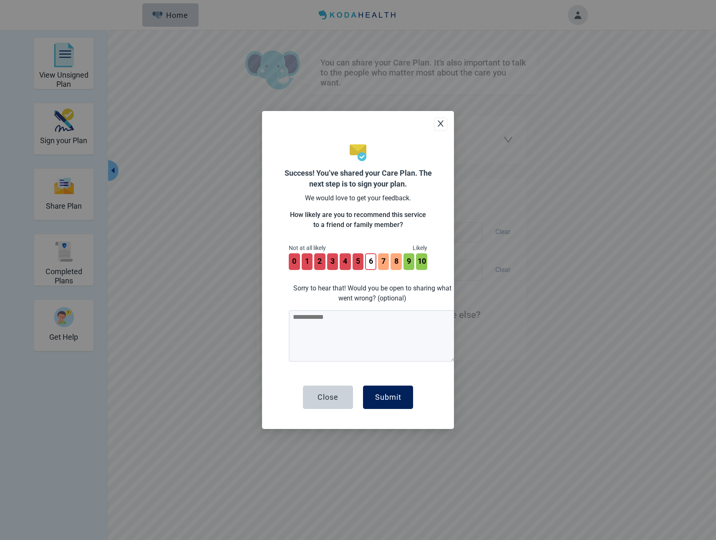
click at [377, 397] on div "Submit" at bounding box center [388, 397] width 26 height 8
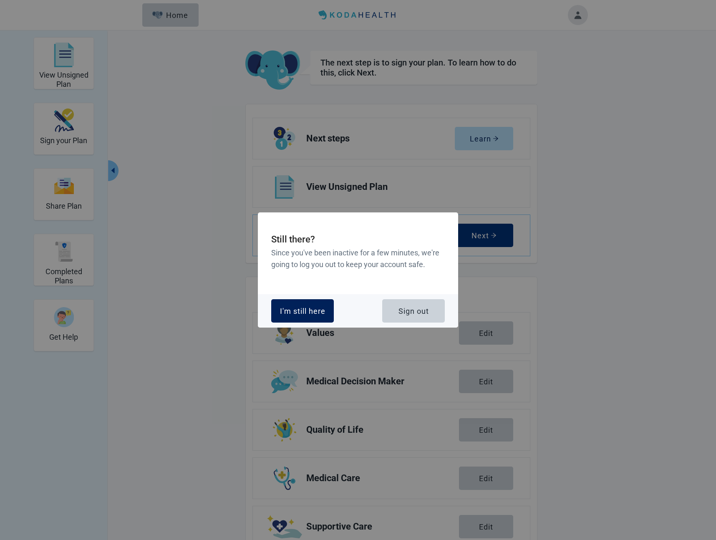
click at [311, 317] on button "I'm still here" at bounding box center [302, 310] width 63 height 23
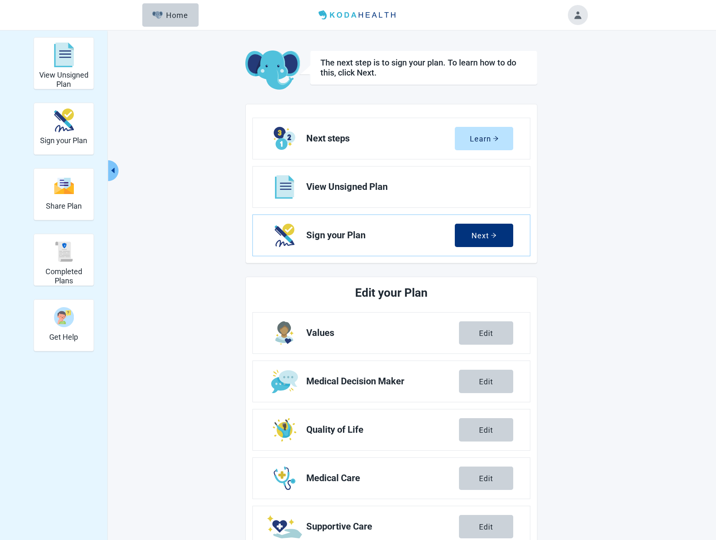
click at [587, 16] on button "Toggle account menu" at bounding box center [578, 15] width 20 height 20
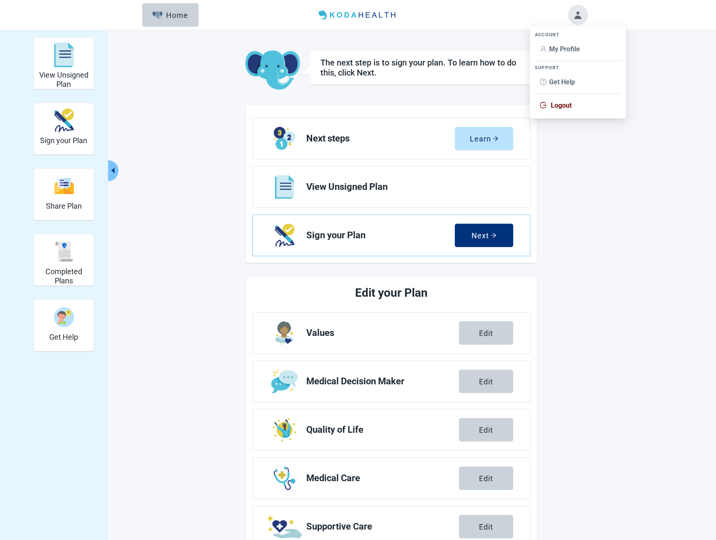
click at [479, 12] on header "Menu Home" at bounding box center [358, 15] width 480 height 30
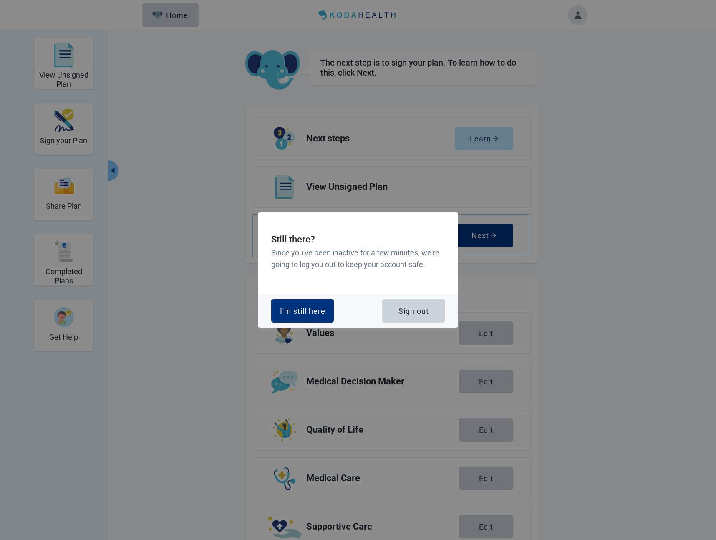
click at [418, 324] on div "I'm still here Sign out" at bounding box center [358, 310] width 200 height 33
click at [418, 314] on div "Sign out" at bounding box center [414, 311] width 30 height 8
